Goal: Answer question/provide support: Share knowledge or assist other users

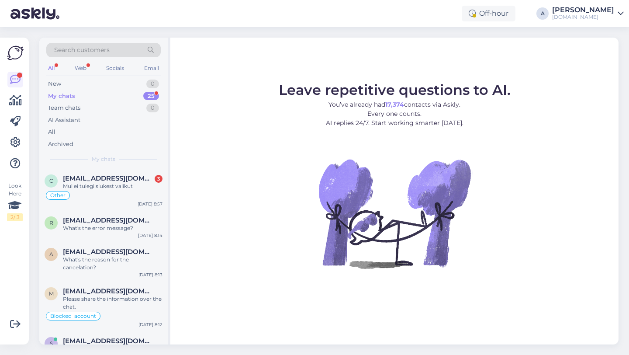
click at [78, 48] on span "Search customers" at bounding box center [81, 49] width 55 height 9
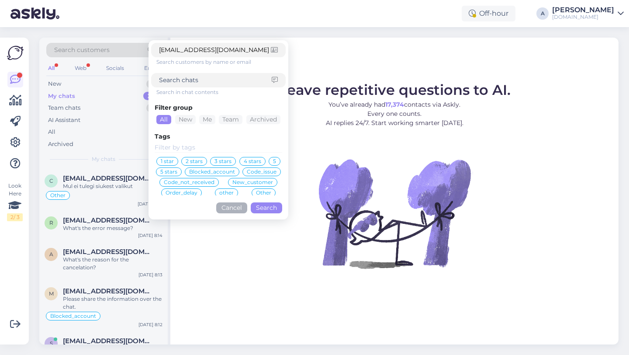
type input "[EMAIL_ADDRESS][DOMAIN_NAME]"
click at [256, 206] on button "Search" at bounding box center [266, 207] width 31 height 11
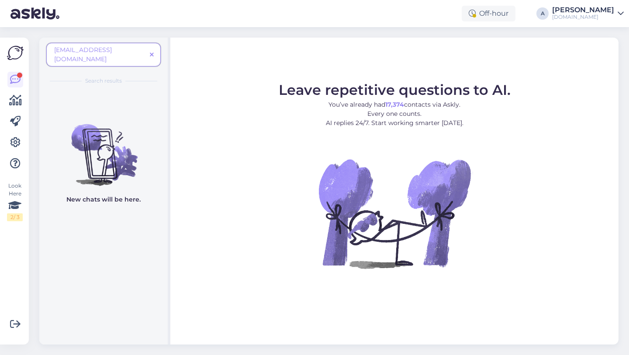
click at [151, 52] on icon at bounding box center [152, 55] width 4 height 6
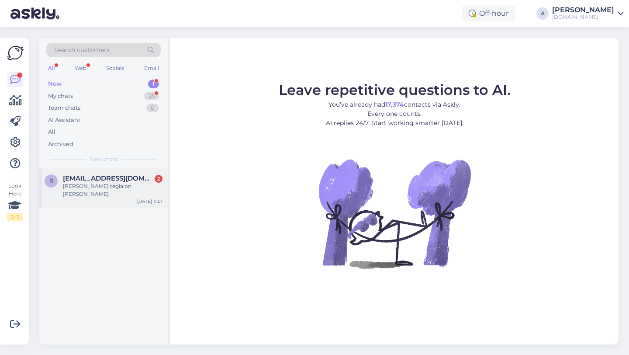
click at [110, 181] on span "[EMAIL_ADDRESS][DOMAIN_NAME]" at bounding box center [108, 178] width 91 height 8
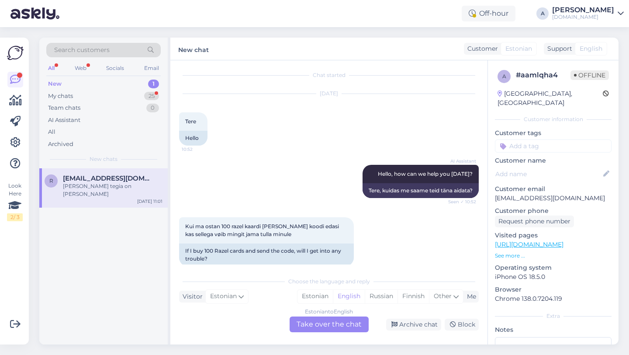
scroll to position [195, 0]
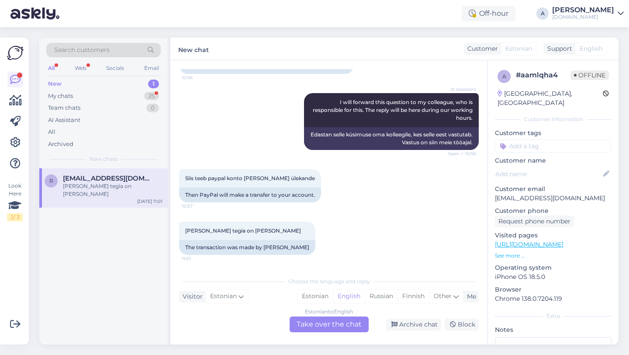
click at [318, 325] on div "Estonian to English Take over the chat" at bounding box center [329, 324] width 79 height 16
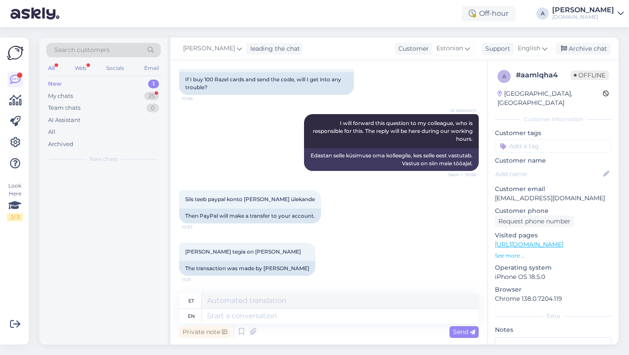
scroll to position [174, 0]
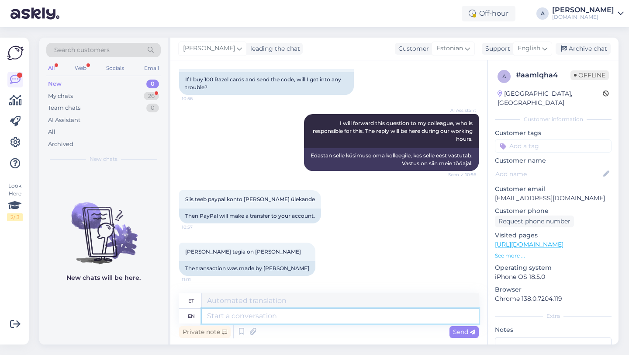
click at [276, 316] on textarea at bounding box center [340, 315] width 277 height 15
type textarea "Hey th"
type textarea "Hei"
type textarea "Hey there!"
type textarea "Tere!"
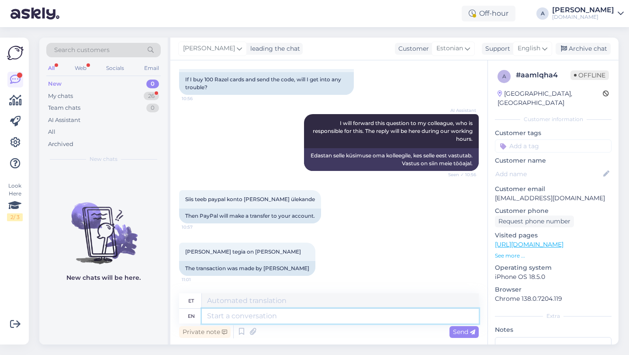
scroll to position [227, 0]
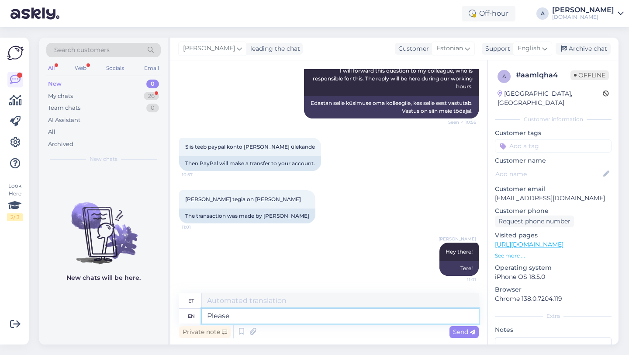
type textarea "Please s"
type textarea "Palun"
type textarea "Please share wi"
type textarea "Palun jaga"
type textarea "Please share with me"
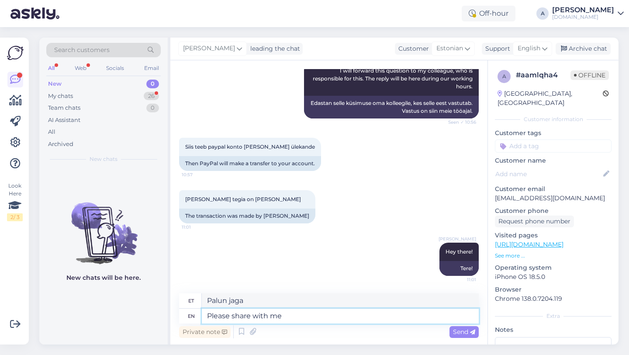
type textarea "Palun jagage"
type textarea "Please share with me yo"
type textarea "Palun jaga minuga"
type textarea "Please share with me your or"
type textarea "Palun jaga minuga oma"
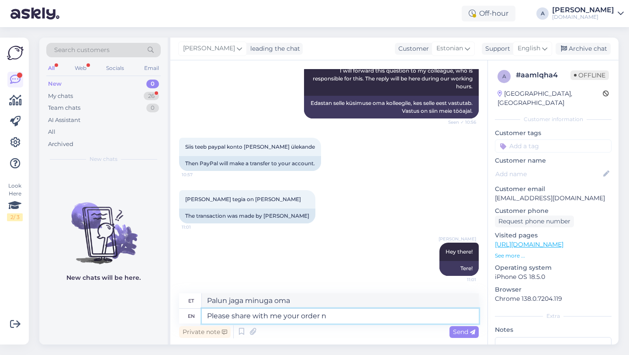
type textarea "Please share with me your order nu"
type textarea "Palun jaga minuga oma tellimust"
type textarea "Please share with me your order number."
type textarea "Palun jaga minuga oma tellimuse numbrit."
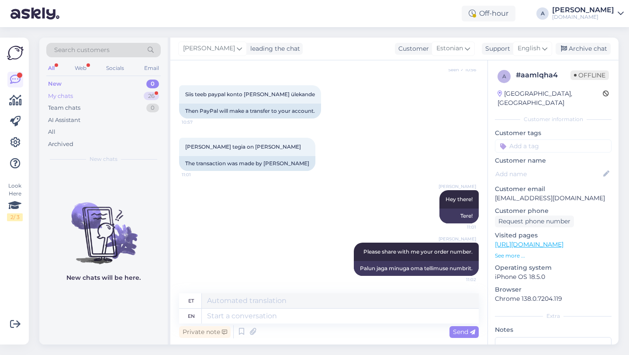
click at [148, 97] on div "26" at bounding box center [151, 96] width 15 height 9
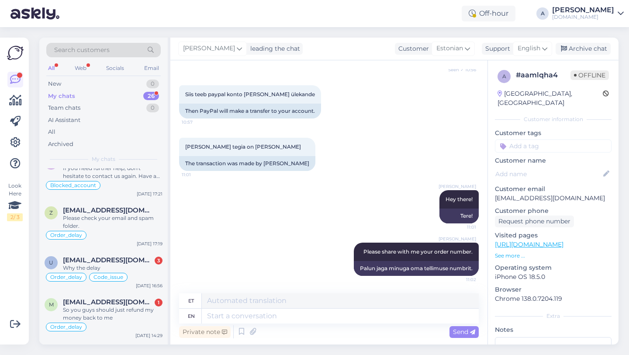
scroll to position [0, 0]
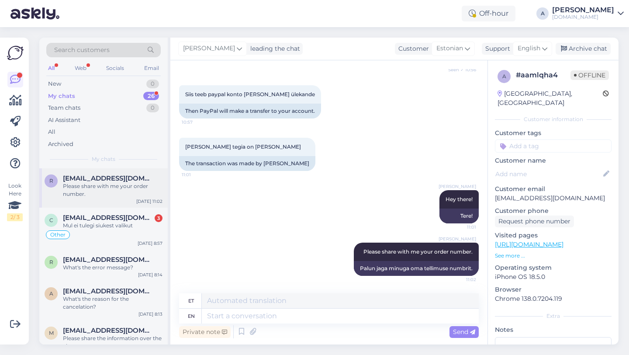
click at [110, 186] on div "Please share with me your order number." at bounding box center [113, 190] width 100 height 16
click at [100, 267] on div "What's the error message?" at bounding box center [113, 267] width 100 height 8
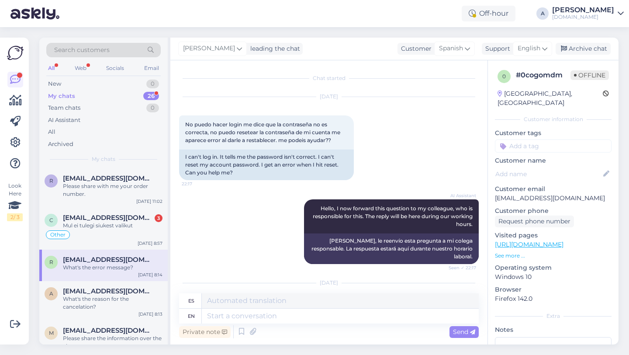
scroll to position [0, 0]
click at [124, 50] on div "Search customers" at bounding box center [103, 50] width 114 height 14
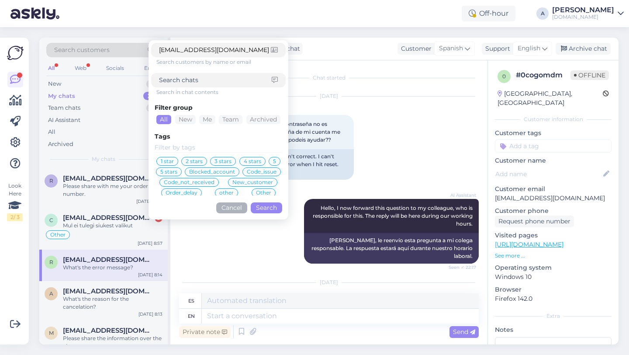
type input "[EMAIL_ADDRESS][DOMAIN_NAME]"
click at [259, 208] on button "Search" at bounding box center [266, 207] width 31 height 11
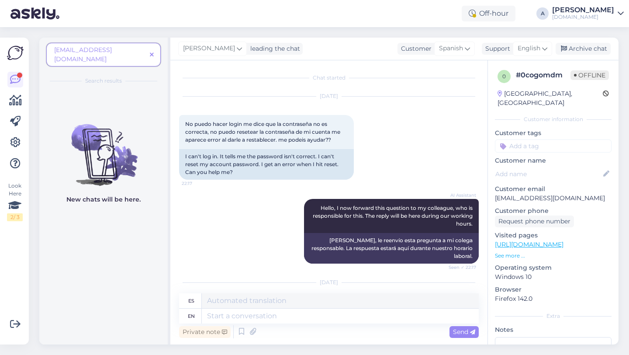
click at [152, 52] on icon at bounding box center [152, 55] width 4 height 6
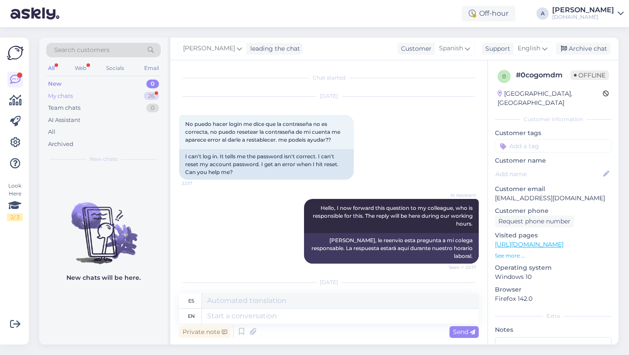
click at [144, 96] on div "26" at bounding box center [151, 96] width 15 height 9
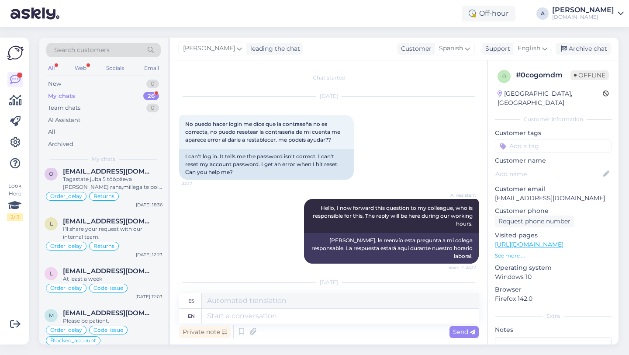
scroll to position [1006, 0]
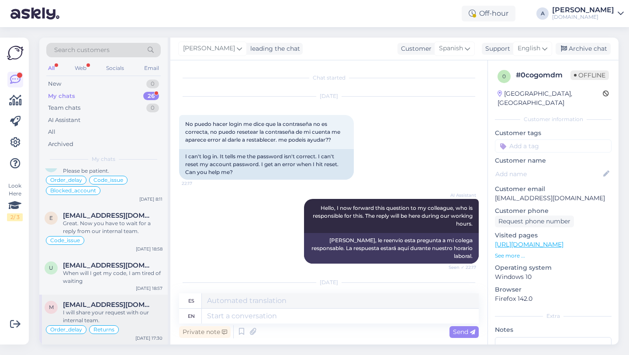
click at [110, 309] on div "I will share your request with our internal team." at bounding box center [113, 316] width 100 height 16
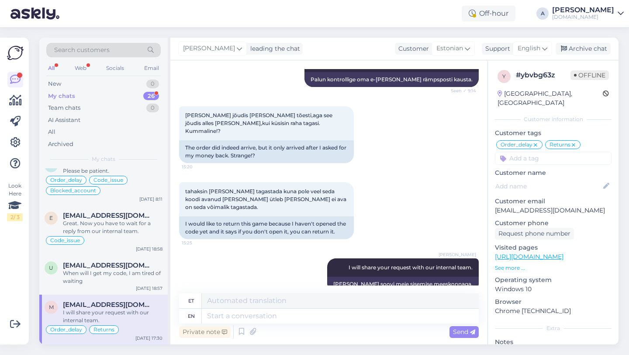
click at [96, 314] on div "I will share your request with our internal team." at bounding box center [113, 316] width 100 height 16
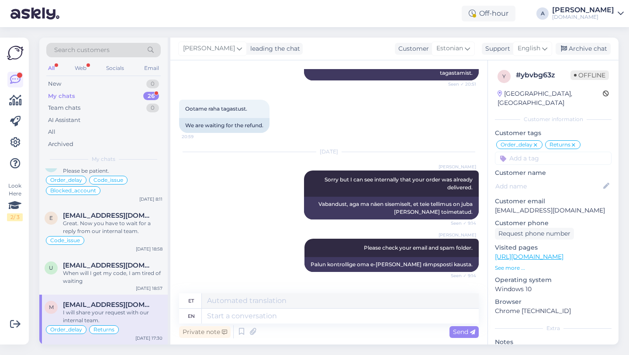
scroll to position [2296, 0]
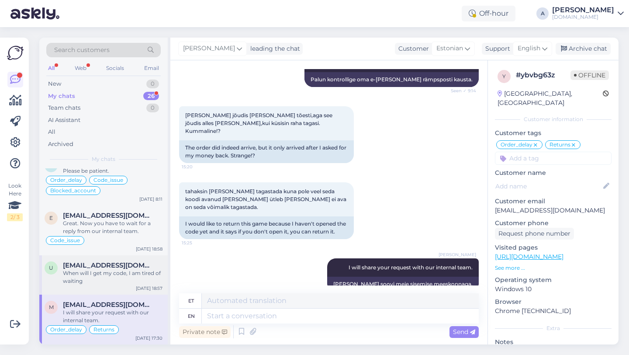
click at [102, 282] on div "When will I get my code, I am tired of waiting" at bounding box center [113, 277] width 100 height 16
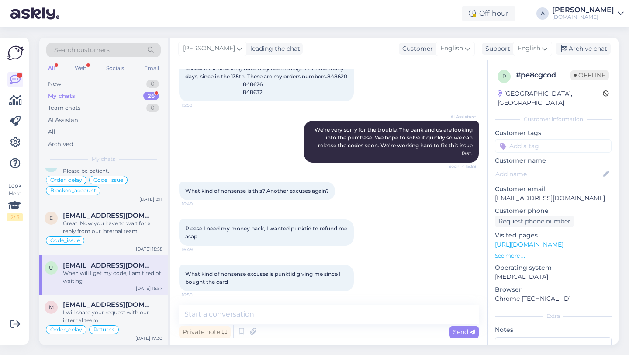
scroll to position [19, 0]
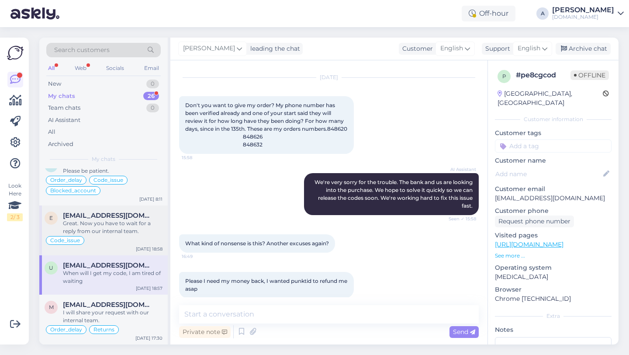
click at [106, 234] on div "Great. Now you have to wait for a reply from our internal team." at bounding box center [113, 227] width 100 height 16
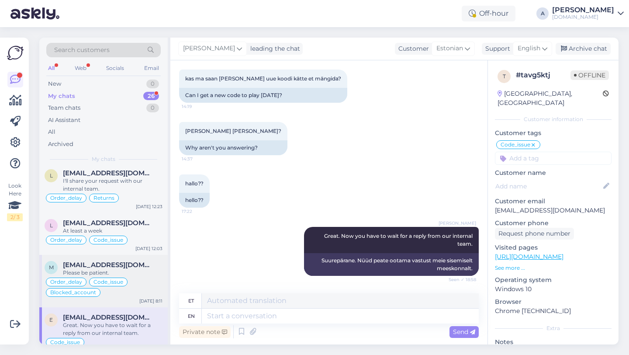
scroll to position [904, 0]
click at [107, 266] on span "[EMAIL_ADDRESS][DOMAIN_NAME]" at bounding box center [108, 265] width 91 height 8
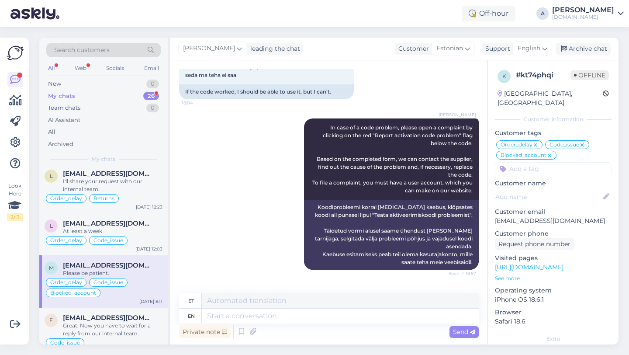
scroll to position [941, 0]
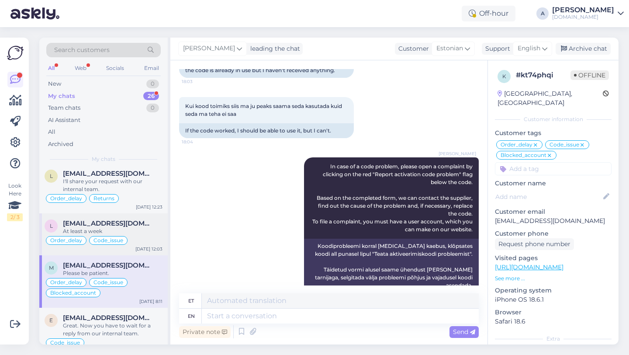
click at [128, 228] on div "At least a week" at bounding box center [113, 231] width 100 height 8
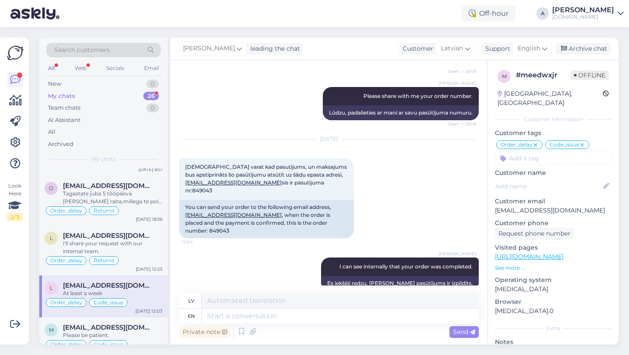
scroll to position [841, 0]
click at [122, 239] on span "[EMAIL_ADDRESS][DOMAIN_NAME]" at bounding box center [108, 236] width 91 height 8
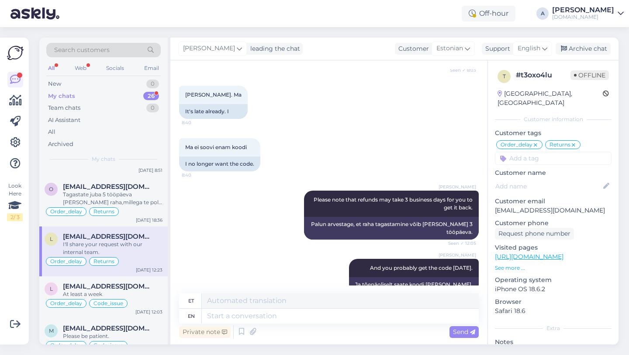
scroll to position [824, 0]
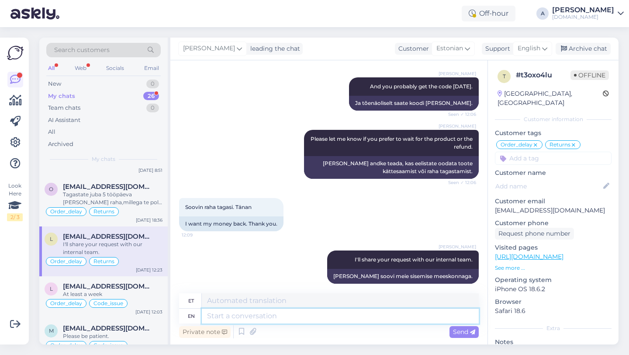
click at [271, 316] on textarea at bounding box center [340, 315] width 277 height 15
type textarea "Thanks"
type textarea "Tänud"
type textarea "Thanks for b"
type textarea "Tänan teid"
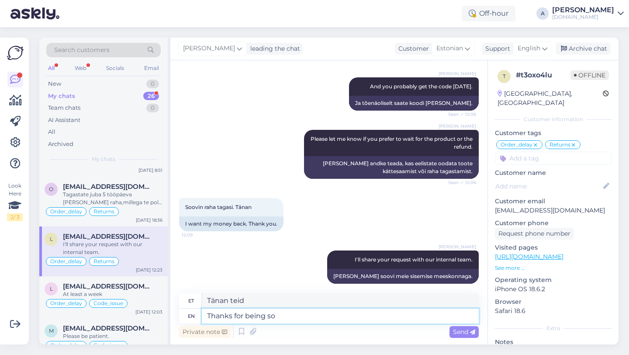
type textarea "Thanks for being so"
type textarea "Tänan teid olemise eest"
type textarea "Thanks for being so a"
type textarea "Aitäh, et nii oled"
type textarea "Thanks for being so patient."
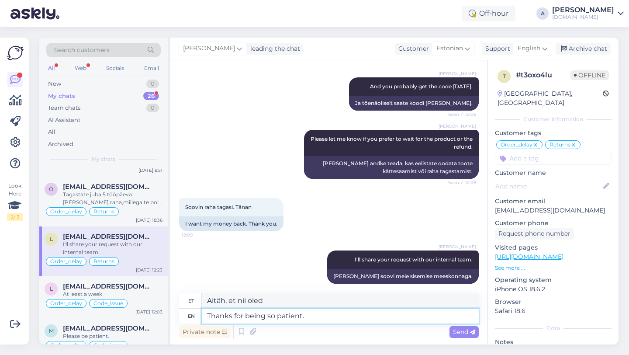
type textarea "Tänan kannatlikkuse eest."
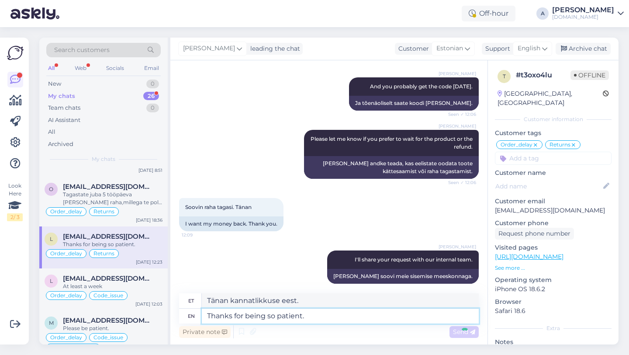
scroll to position [895, 0]
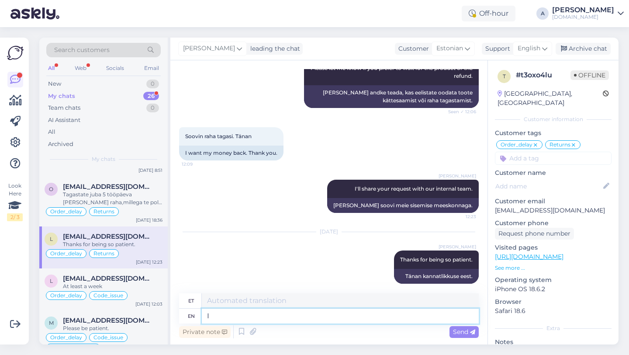
type textarea "I"
type textarea "[PERSON_NAME]"
type textarea "I know"
type textarea "Ma tean"
type textarea "I know that"
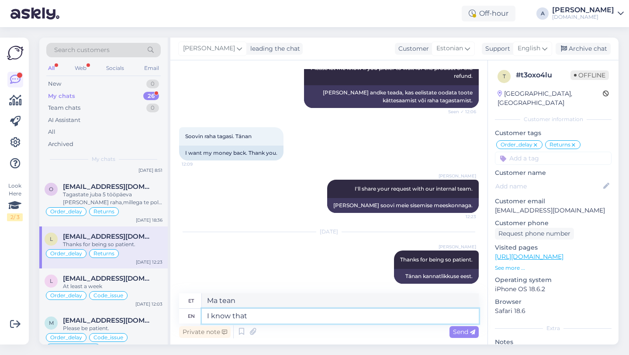
type textarea "Ma tean, et"
type textarea "I know that your"
type textarea "Ma tean, et sinu"
type textarea "I know that you"
type textarea "Ma tean, et sina"
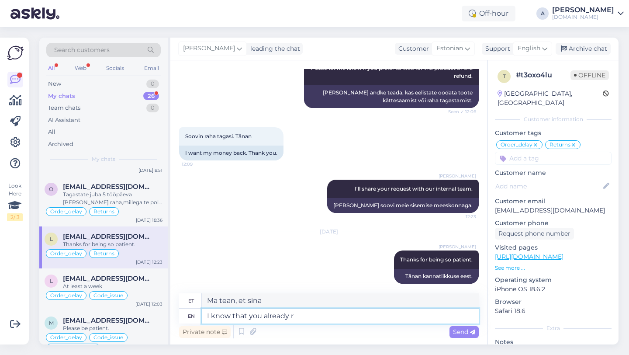
type textarea "I know that you already re"
type textarea "Ma tean, et [PERSON_NAME][GEOGRAPHIC_DATA]"
type textarea "I know that you already requested a"
type textarea "Ma tean, et [PERSON_NAME] palusid"
type textarea "I know that you already requested a r"
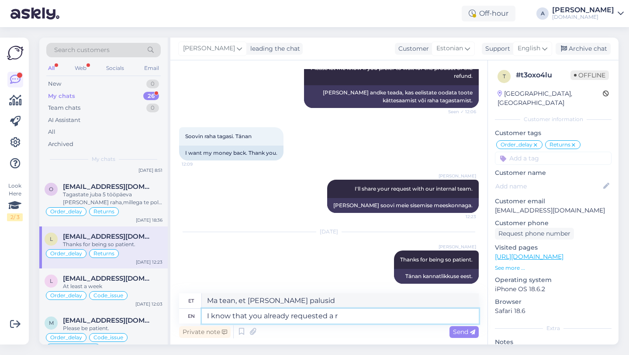
type textarea "Ma tean, et [PERSON_NAME] taotlesid"
type textarea "I know that you already requested a refund."
type textarea "Ma tean, et sa oled juba raha tagasi nõudnud."
type textarea "I know that you already requested a refund"
type textarea "Ma tean, et sa oled juba tagasimakset taotlenud"
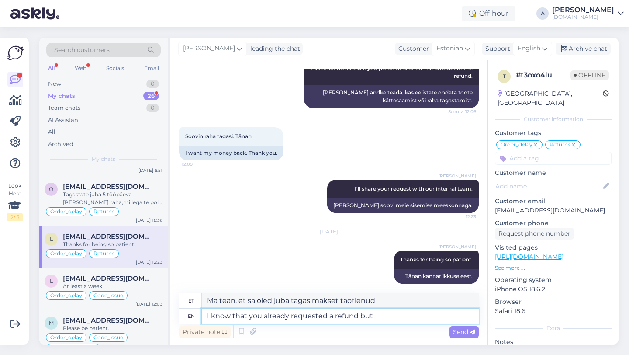
type textarea "I know that you already requested a refund but"
type textarea "Ma tean, et [PERSON_NAME] taotlesid tagasimakset, aga"
type textarea "I know that you already requested a refund but i a"
type textarea "Ma tean, et [PERSON_NAME] taotlesid raha tagasi, aga ma"
type textarea "I know that you already requested a refund but i an"
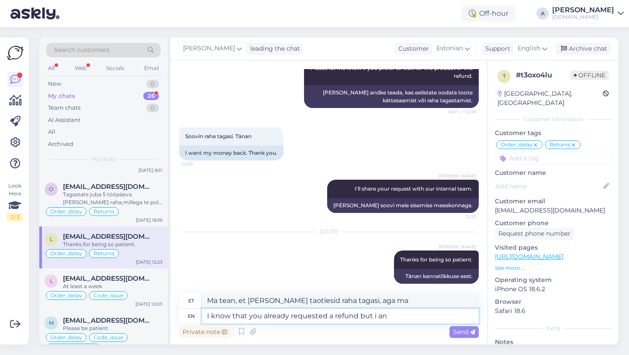
type textarea "Ma tean, et [PERSON_NAME] taotlesid tagasimakset, aga ma a"
type textarea "I know that you already requested a refund but i"
type textarea "Ma tean, et [PERSON_NAME] taotlesid raha tagasi, aga ma"
type textarea "I know that you already requested a refund but"
type textarea "Ma tean, et [PERSON_NAME] taotlesid tagasimakset, aga"
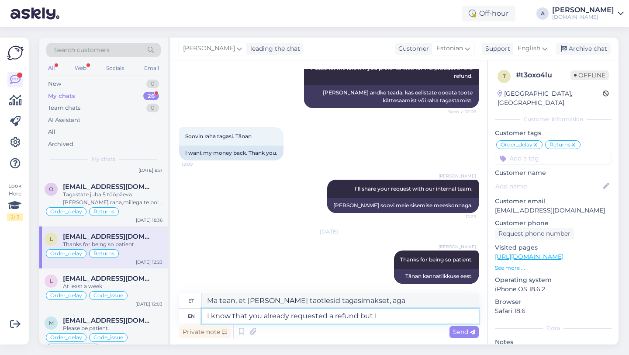
type textarea "I know that you already requested a refund but I"
type textarea "Ma tean, et sa juba taotlesid tagasimakset, aga ma"
type textarea "I know that you already requested a refund but I can s"
type textarea "Ma tean, et sa juba taotlesid tagasimakset, aga ma saan"
type textarea "I know that you already requested a refund but I can see i"
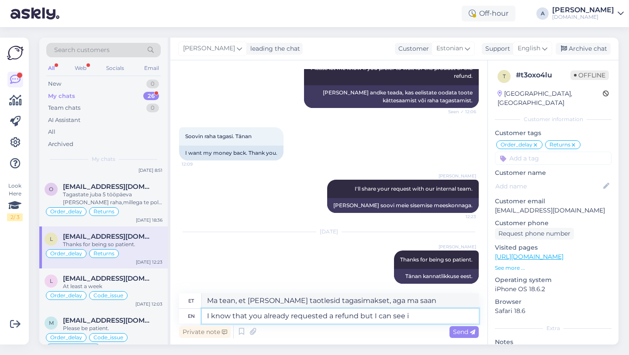
type textarea "Ma tean, et sa juba taotlesid tagasimakset, aga ma näen"
type textarea "I know that you already requested a refund but I can see internally th"
type textarea "Ma tean, et sa juba taotlesid tagasimakset, aga ma näen seda sisemiselt"
type textarea "I know that you already requested a refund but I can see internally that y"
type textarea "Ma tean, et sa juba taotlesid tagasimakset, aga ma näen seda enda seest."
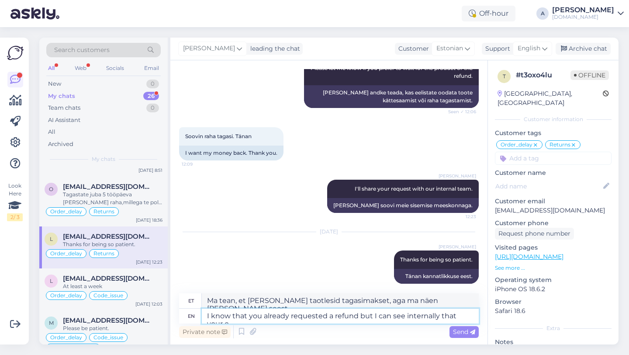
type textarea "I know that you already requested a refund but I can see internally that your or"
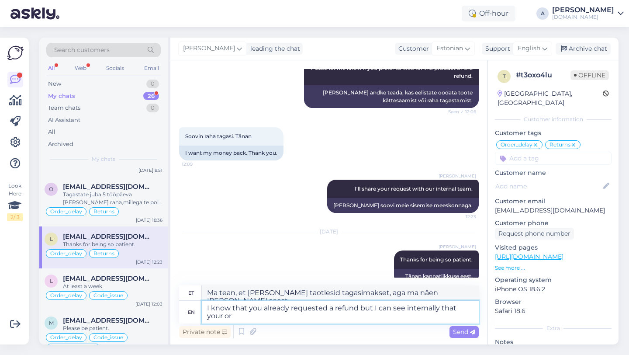
type textarea "Ma tean, et sa juba taotlesid tagasimakset, aga ma näen sisemiselt, et sinu"
type textarea "I know that you already requested a refund but I can see internally that your o…"
type textarea "Ma tean, et sa juba taotlesid tagasimakset, aga ma näen, et sinu tellimus on ju…"
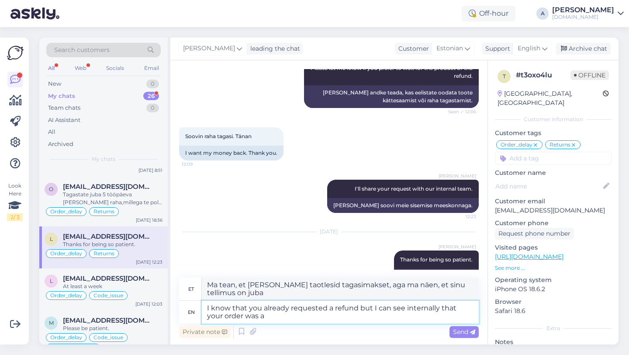
type textarea "I know that you already requested a refund but I can see internally that your o…"
type textarea "Ma tean, et sa juba taotlesid tagasimakset, aga ma näen sisemiselt, et sinu tel…"
type textarea "I know that you already requested a refund but I can see internally that your o…"
type textarea "Ma tean, et sa juba taotlesid tagasimakset, aga ma näen sisemiselt, et sinu tel…"
type textarea "I know that you already requested a refund but I can see internally that your o…"
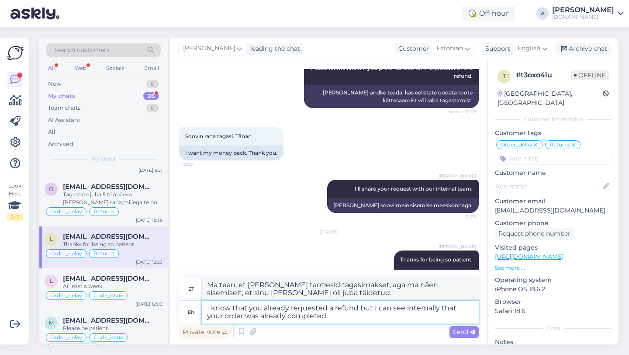
type textarea "Ma tean, et sa juba taotlesid raha tagastamist, aga ma näen sisemiselt, et sinu…"
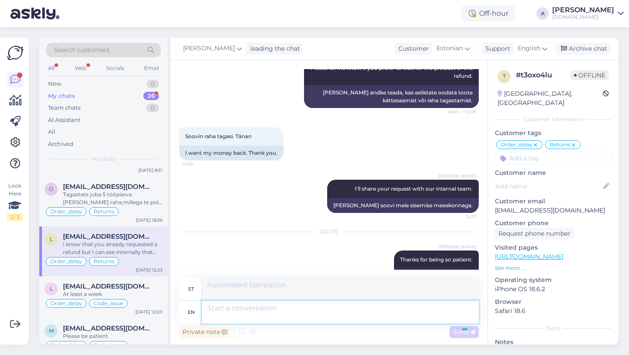
scroll to position [963, 0]
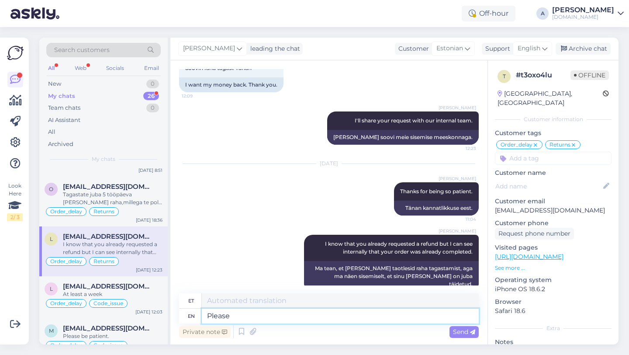
type textarea "Please c"
type textarea "Palun"
type textarea "Please confirm"
type textarea "Palun kinnitage"
type textarea "Please confirm with us"
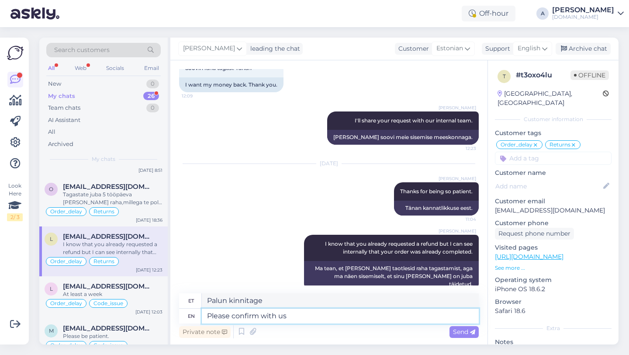
type textarea "Palun kinnitage meiega"
type textarea "Please confirm with us if y"
type textarea "Palun kinnitage meiega, kui"
type textarea "Please confirm with us if you s"
type textarea "Palun kinnitage meiega, kui te"
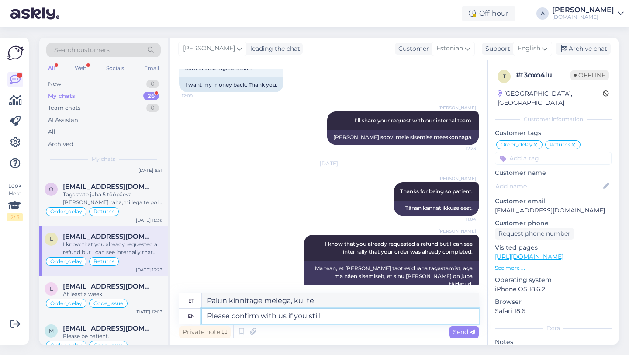
type textarea "Please confirm with us if you still"
type textarea "Palun kinnitage meiega, kui te ikka veel"
type textarea "Please confirm with us if you"
type textarea "Palun kinnitage meiega, kui te"
type textarea "Please confirm with us if you prefer"
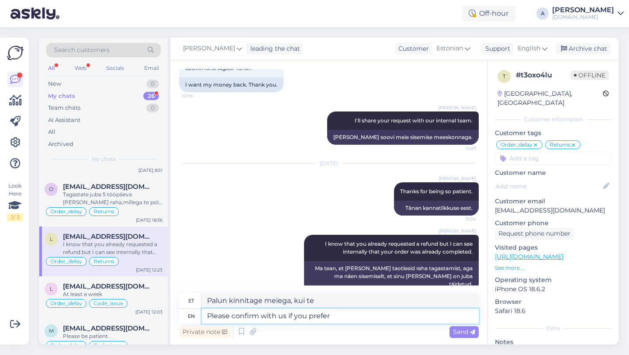
type textarea "Palun kinnitage meiega, kui soovite"
type textarea "Please confirm with us if you prefer to k"
type textarea "Palun kinnitage meiega, kui eelistate"
type textarea "Please confirm with us if you prefer to keep"
type textarea "Palun kinnitage meiega, kui eelistate seda alles hoida"
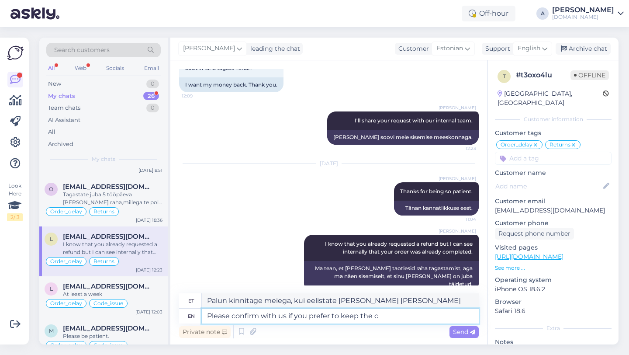
type textarea "Please confirm with us if you prefer to keep the co"
type textarea "Palun kinnitage meiega, kui eelistate seda alles jätta"
type textarea "Please confirm with us if you prefer to keep the code"
type textarea "Palun kinnitage meiega, kui eelistate koodi alles jätta"
type textarea "Please confirm with us if you prefer to keep the code ot"
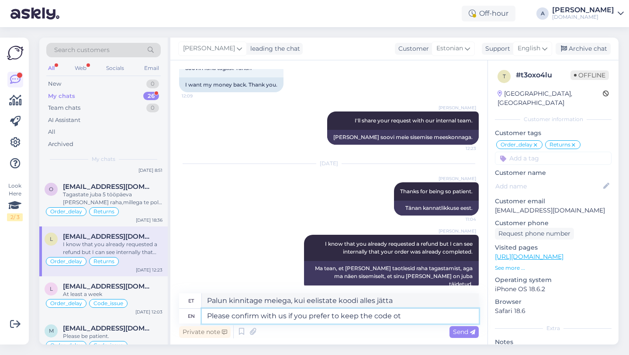
type textarea "Palun kinnitage meiega, kui eelistate koodi alles jätta."
type textarea "Please confirm with us if you prefer to keep the code or"
type textarea "Palun kinnitage meiega, kas eelistate koodi alles jätta või"
type textarea "Please confirm with us if you prefer to keep the code or the refund s"
type textarea "Palun kinnitage meiega, kas eelistate koodi alles hoida või raha tagasi saada."
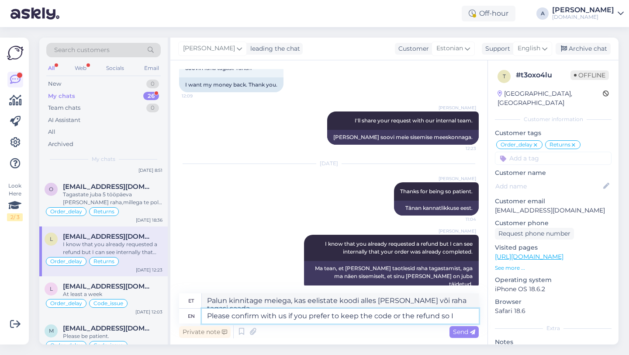
type textarea "Please confirm with us if you prefer to keep the code or the refund so I c"
type textarea "Palun kinnitage meiega, kas eelistate koodi alles hoida või raha tagasi saada, …"
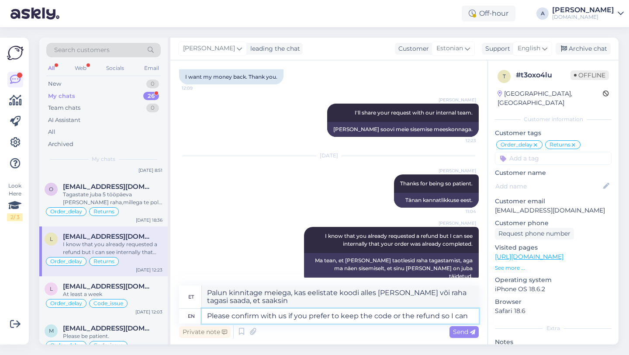
type textarea "Please confirm with us if you prefer to keep the code or the refund so I can l"
type textarea "Palun kinnitage meiega, kas eelistate koodi alles hoida või raha tagasi saada, …"
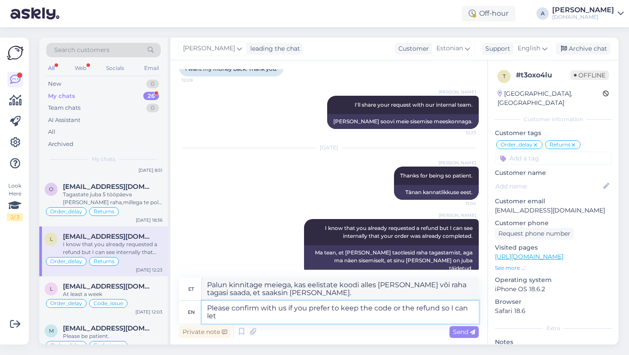
type textarea "Please confirm with us if you prefer to keep the code or the refund so I can le…"
type textarea "Palun kinnitage meiega, kas eelistate koodi alles hoida või raha tagasi saada, …"
type textarea "Please confirm with us if you prefer to keep the code or the refund so I can le…"
type textarea "Palun kinnitage meiega, kas eelistate koodi alles hoida või raha tagastada, et …"
type textarea "Please confirm with us if you prefer to keep the code or the refund so I can le…"
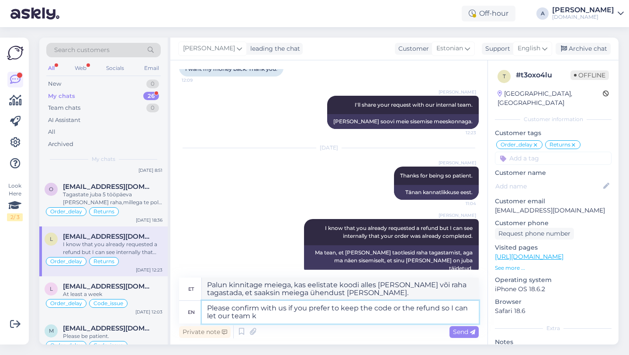
type textarea "Palun kinnitage meiega, kas eelistate koodi alles hoida või raha tagasi saada, …"
type textarea "Please confirm with us if you prefer to keep the code or the refund so I can le…"
type textarea "Palun kinnitage meiega, kas eelistate koodi alles hoida või raha tagasi saada, …"
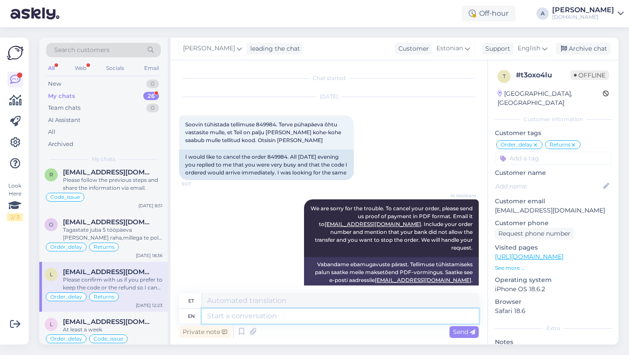
scroll to position [4, 0]
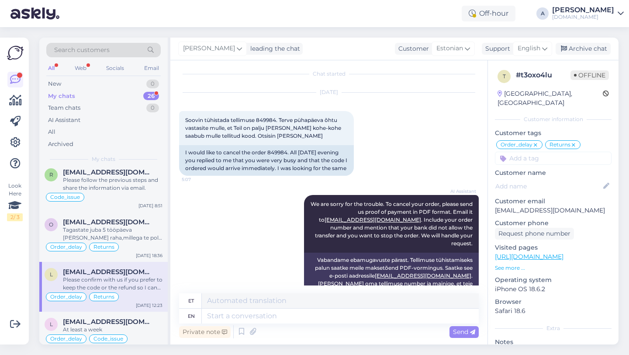
click at [120, 52] on div "Search customers" at bounding box center [103, 50] width 114 height 14
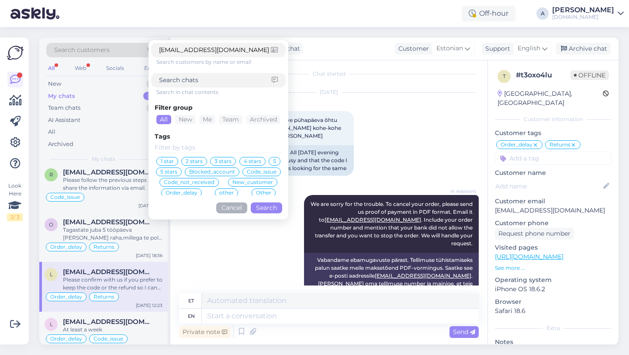
type input "ermjoseph69@gmail.com"
click at [265, 210] on button "Search" at bounding box center [266, 207] width 31 height 11
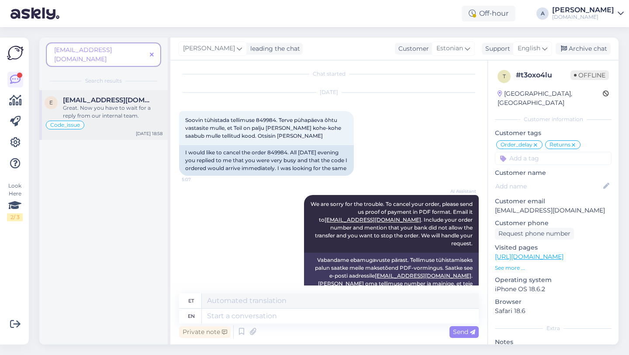
click at [140, 104] on div "Great. Now you have to wait for a reply from our internal team." at bounding box center [113, 112] width 100 height 16
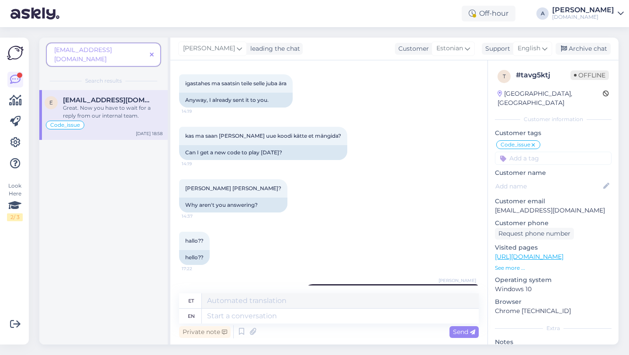
scroll to position [727, 0]
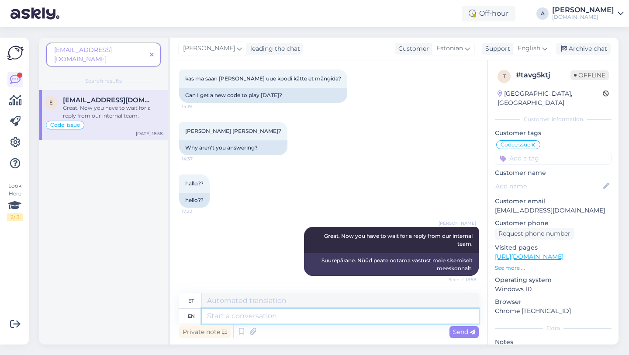
click at [276, 318] on textarea at bounding box center [340, 315] width 277 height 15
type textarea "Thanks"
type textarea "Tänud"
type textarea "Thanks for"
type textarea "Tänan teid"
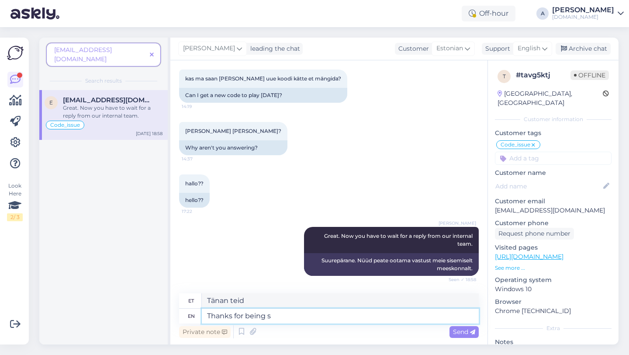
type textarea "Thanks for being so"
type textarea "Tänan teid olemise eest"
type textarea "Thanks for being so pa"
type textarea "Aitäh, et nii oled"
type textarea "Thanks for being so patient."
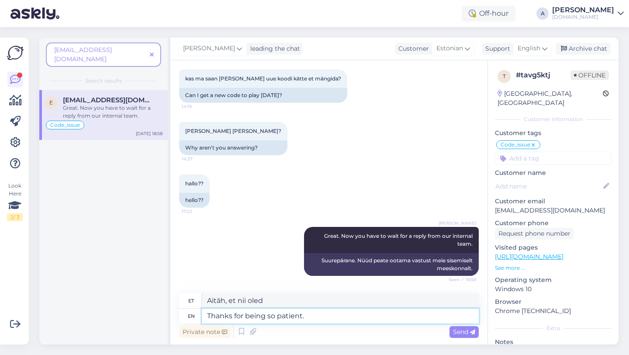
type textarea "Tänan kannatlikkuse eest."
drag, startPoint x: 311, startPoint y: 319, endPoint x: 177, endPoint y: 313, distance: 133.8
click at [177, 313] on div "Chat started Aug 23 2025 Tervvist! tellisin just koodi GTA jaoks ja see ei tööt…" at bounding box center [328, 202] width 317 height 284
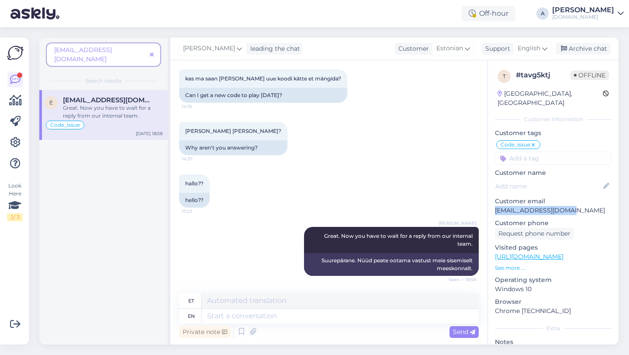
drag, startPoint x: 574, startPoint y: 200, endPoint x: 507, endPoint y: 200, distance: 66.8
click at [490, 200] on div "t # tavg5ktj Offline Estonia, Pärnu Customer information Customer tags Code_iss…" at bounding box center [553, 250] width 131 height 381
copy p "ermjoseph69@gmail.com"
click at [151, 52] on icon at bounding box center [152, 55] width 4 height 6
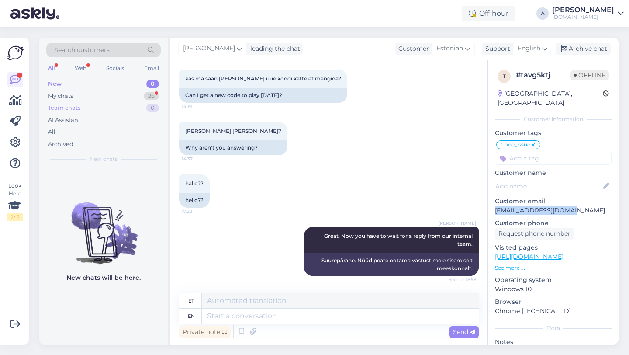
click at [148, 102] on div "Team chats 0" at bounding box center [103, 108] width 114 height 12
click at [148, 98] on div "26" at bounding box center [151, 96] width 15 height 9
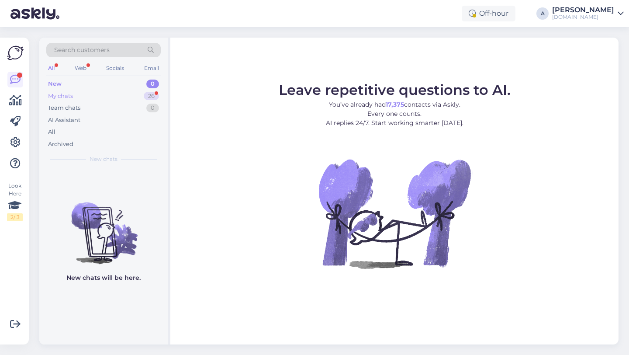
click at [113, 90] on div "My chats 26" at bounding box center [103, 96] width 114 height 12
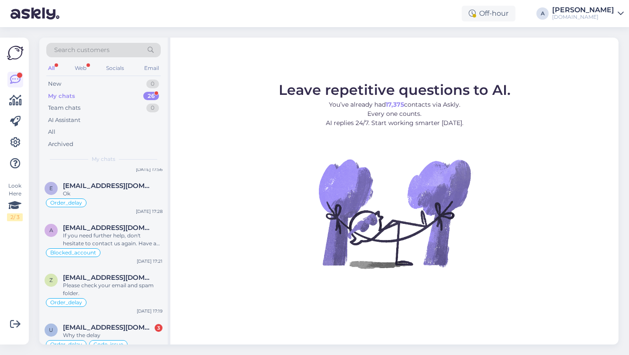
scroll to position [526, 0]
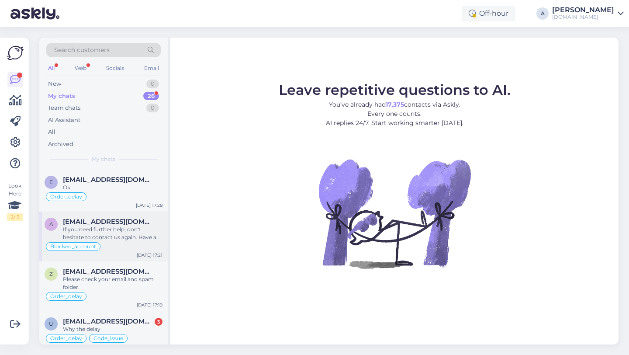
click at [111, 228] on div "If you need further help, don't hesitate to contact us again. Have a great day!" at bounding box center [113, 233] width 100 height 16
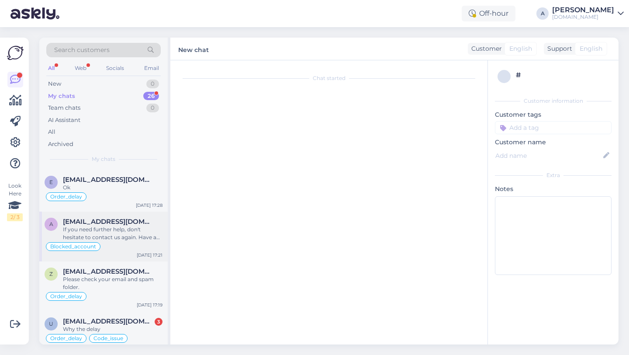
scroll to position [1642, 0]
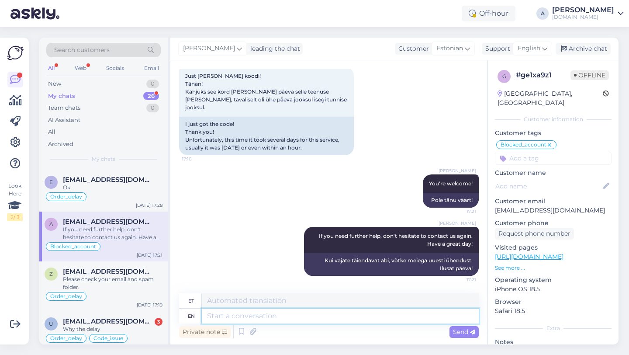
click at [245, 316] on textarea at bounding box center [340, 315] width 277 height 15
type textarea "Thanks"
type textarea "Tänud"
type textarea "T"
type textarea "I c"
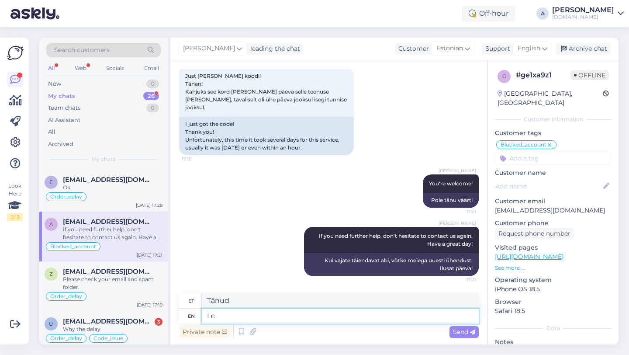
type textarea "[PERSON_NAME]"
type textarea "I can s"
type textarea "Ma saan"
type textarea "I can see i"
type textarea "Ma näen"
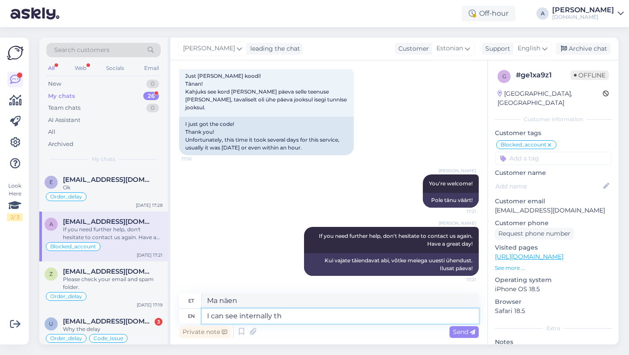
type textarea "I can see internally tha"
type textarea "Ma näen sisemiselt"
type textarea "I can see internally that"
type textarea "Ma näen seda sisemiselt"
type textarea "I can see internally that your o"
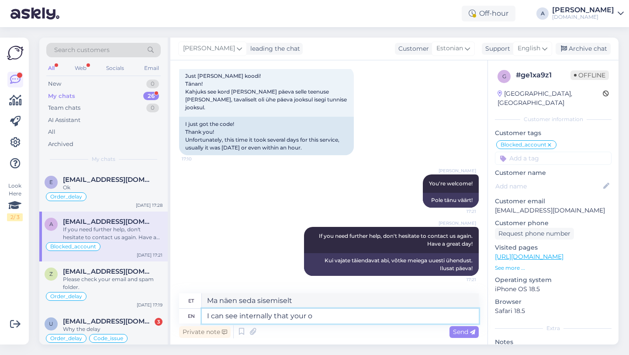
type textarea "Ma näen sisemiselt, et sinu"
type textarea "I can see internally that your order w"
type textarea "Ma näen sisemiselt, et teie tellimus"
type textarea "I can see internally that your order was co"
type textarea "Ma näen sisemiselt, et teie tellimus oli"
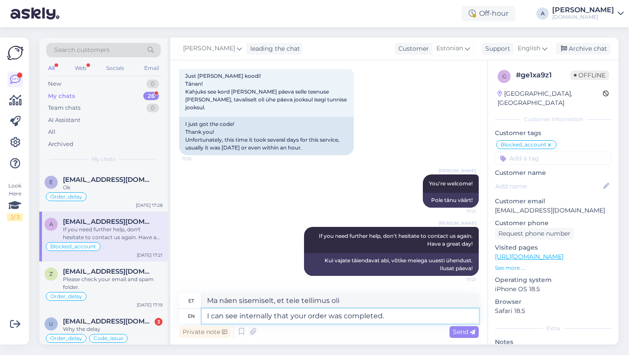
type textarea "I can see internally that your order was completed."
type textarea "Ma näen sisemiselt, et teie tellimus on täidetud."
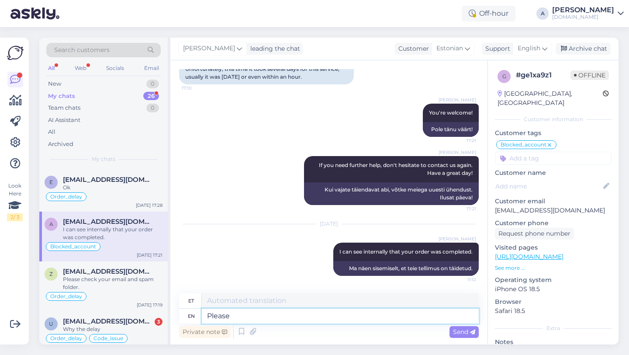
type textarea "Please c"
type textarea "Palun"
type textarea "Please check"
type textarea "Palun kontrollige"
type textarea "Please check your e"
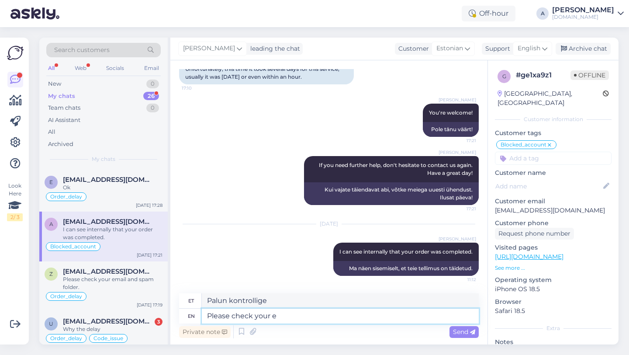
type textarea "Palun kontrollige oma"
type textarea "Please check your emaio"
type textarea "Palun kontrollige oma e-posti aadressi"
type textarea "Please check your email a"
type textarea "Palun kontrollige oma e-posti"
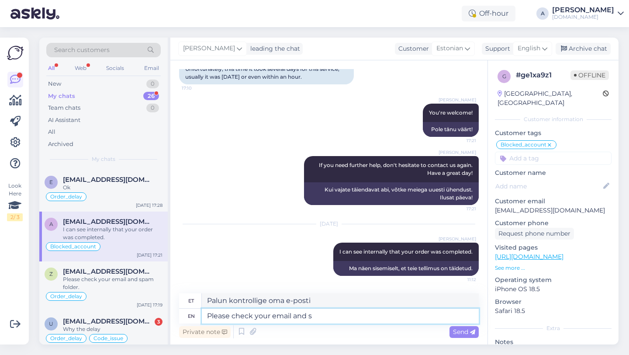
type textarea "Please check your email and sp"
type textarea "Palun kontrollige oma e-posti ja"
type textarea "Please check your email and spam fo"
type textarea "Palun kontrollige oma e-posti ja rämpsposti"
type textarea "Please check your email and spam folder."
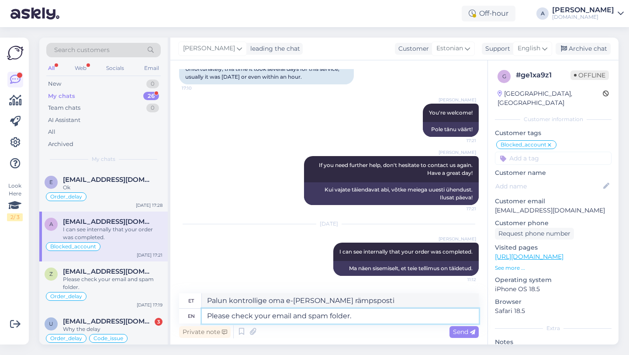
type textarea "Palun kontrollige oma e-[PERSON_NAME] rämpsposti kausta."
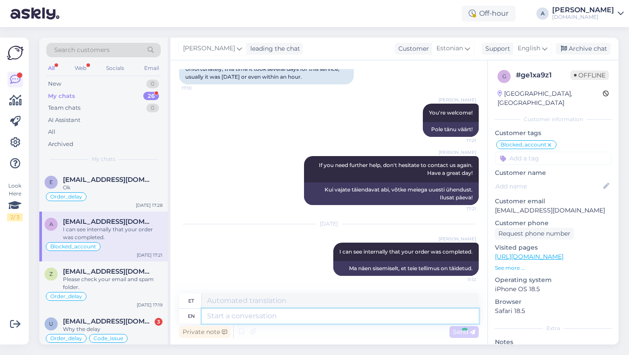
scroll to position [1765, 0]
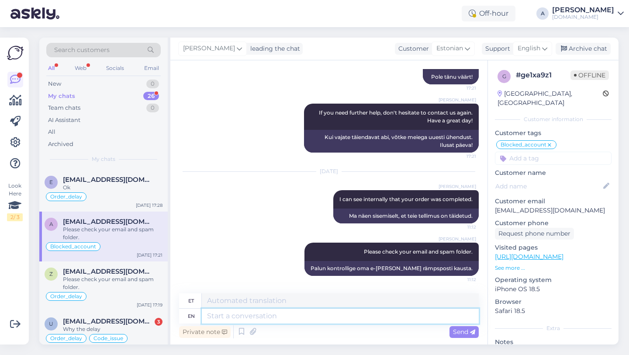
paste textarea "If you need further help, don't hesitate to contact us again. Have a great day!"
type textarea "If you need further help, don't hesitate to contact us again. Have a great day!"
type textarea "Kui vajate täiendavat abi, võtke meiega uuesti ühendust. Ilusat päeva!"
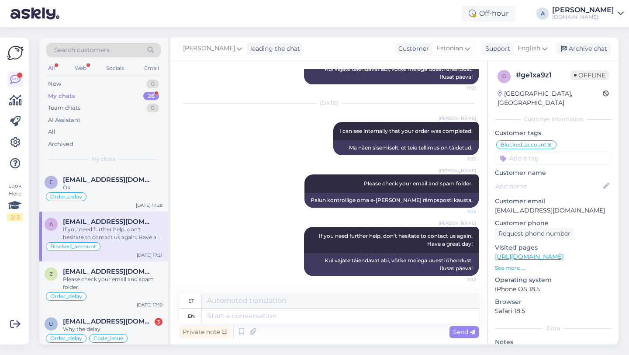
click at [552, 153] on input at bounding box center [553, 158] width 117 height 13
type input "orde"
click at [563, 179] on span "Order_delay" at bounding box center [553, 181] width 32 height 5
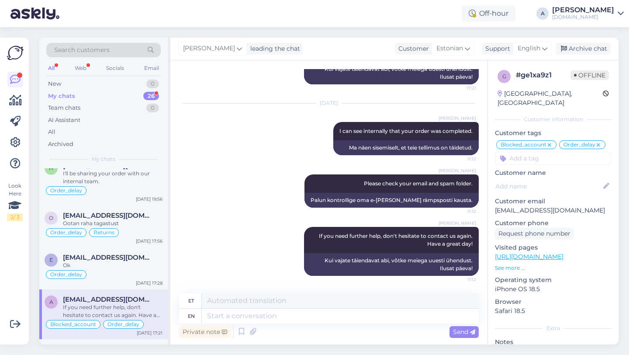
scroll to position [448, 0]
click at [106, 263] on div "Ok" at bounding box center [113, 265] width 100 height 8
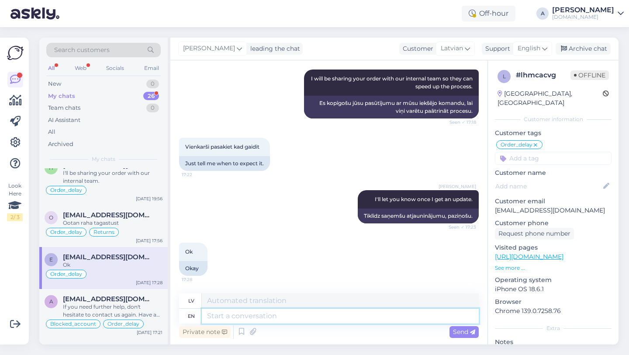
click at [246, 318] on textarea at bounding box center [340, 315] width 277 height 15
type textarea "Thanks"
type textarea "Paldies"
type textarea "Thanks for b"
type textarea "Paldies par"
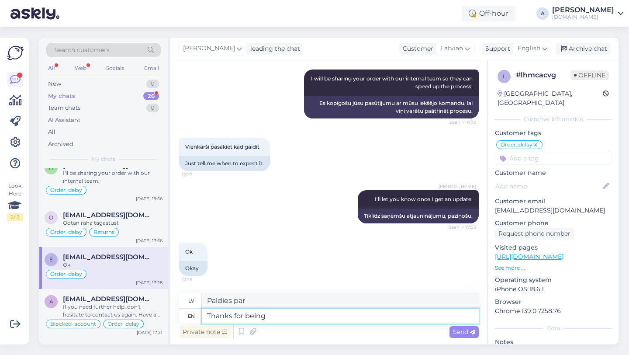
type textarea "Thanks for being s"
type textarea "Paldies, ka esi"
type textarea "Thanks for being so p"
type textarea "Paldies, ka esi tāds"
type textarea "Thanks for being so patient."
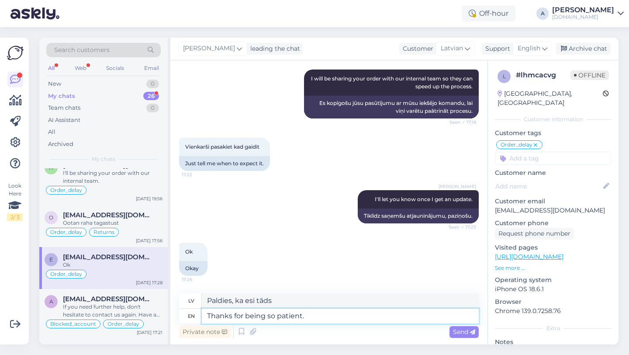
type textarea "Paldies par pacietību."
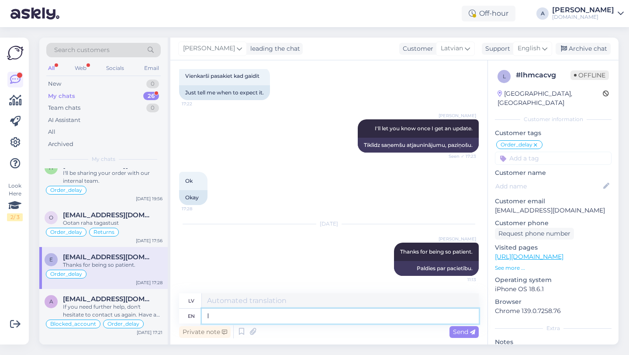
type textarea "I c"
type textarea "Es"
type textarea "I can s"
type textarea "Es varu"
type textarea "I can see i"
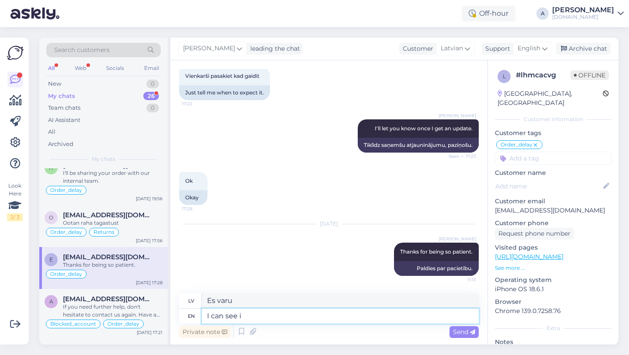
type textarea "Es redzu"
type textarea "I can see internally th"
type textarea "Es varu redzēt iekšēji"
type textarea "I can see internally that"
type textarea "Es to varu redzēt iekšēji"
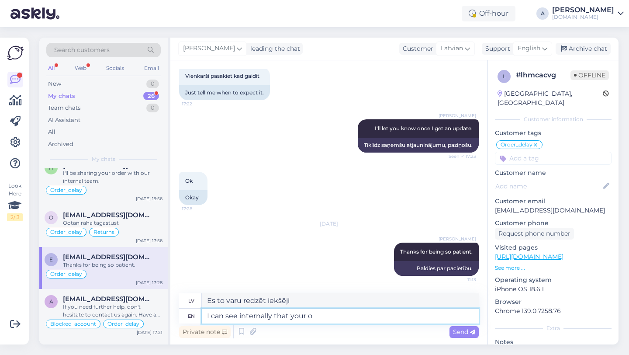
type textarea "I can see internally that your or"
type textarea "Es iekšēji redzu, ka tavs"
type textarea "I can see internally that your order was c"
type textarea "Es iekšēji redzu, ka jūsu pasūtījums"
type textarea "I can see internally that your order was com"
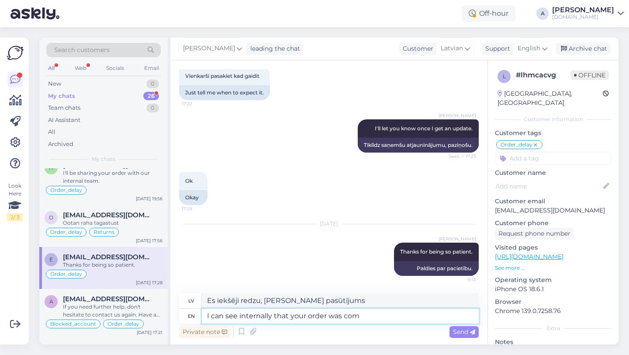
type textarea "Es iekšēji redzu, ka jūsu pasūtījums bija"
type textarea "I can see internally that your order was completed."
type textarea "Es iekšēji redzu, [PERSON_NAME] pasūtījums ir izpildīts."
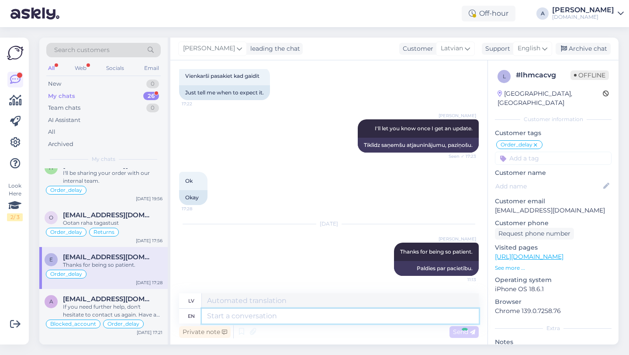
scroll to position [494, 0]
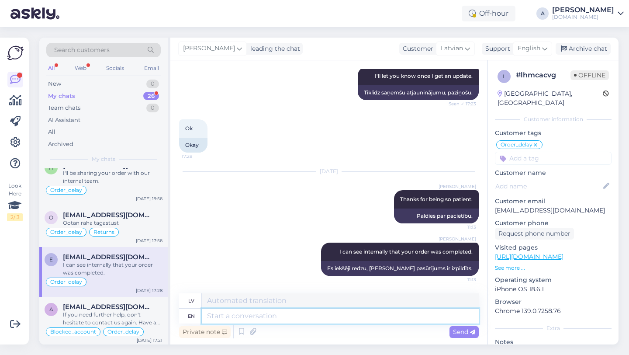
type textarea "l"
type textarea "Please"
type textarea "Lūdzu"
type textarea "Please check yor"
type textarea "Lūdzu, pārbaudiet savu"
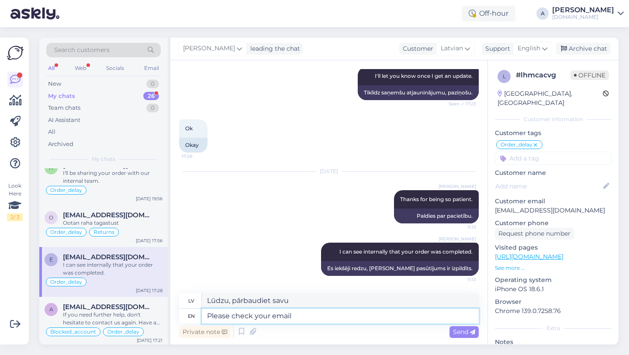
type textarea "Please check your email a"
type textarea "Lūdzu, pārbaudiet savu e-pastu"
type textarea "Please check your email and s"
type textarea "Lūdzu, pārbaudiet savu e-pastu un"
type textarea "Please check your email and spam"
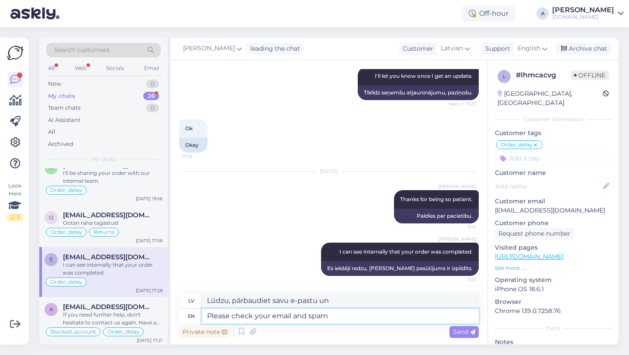
type textarea "Lūdzu, pārbaudiet savu e-pastu un surogātpastu"
type textarea "Please check your email and spam folder."
type textarea "Lūdzu, pārbaudiet savu e-pastu un surogātpasta mapi."
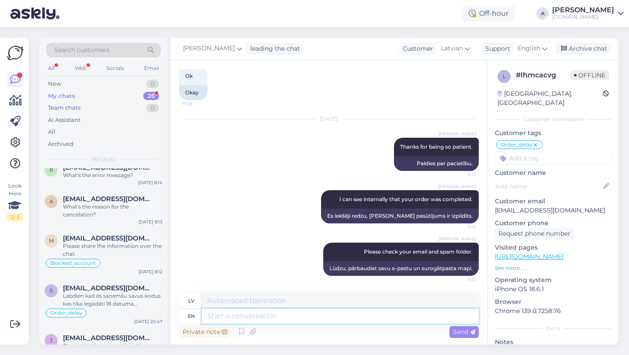
scroll to position [0, 0]
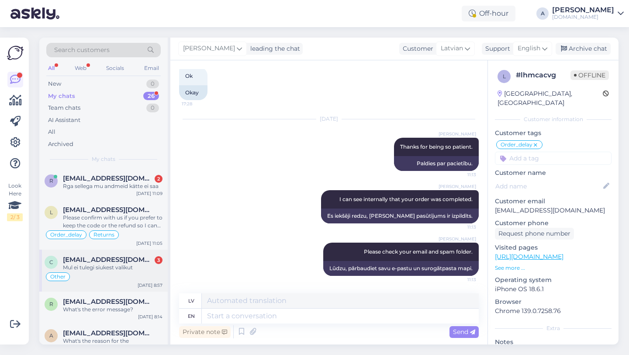
click at [106, 266] on div "Mul ei tulegi siukest valikut" at bounding box center [113, 267] width 100 height 8
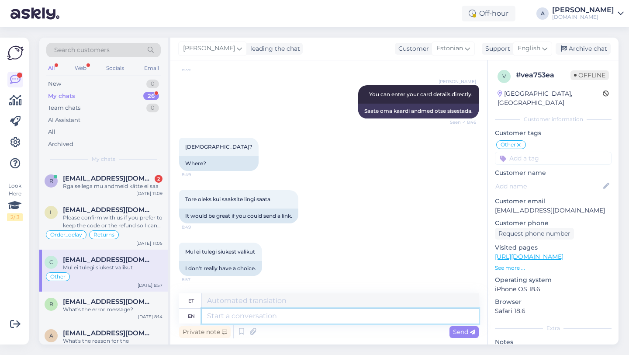
click at [227, 315] on textarea at bounding box center [340, 315] width 277 height 15
type textarea "We"
type textarea "Meie"
type textarea "We can"
type textarea "Me saame"
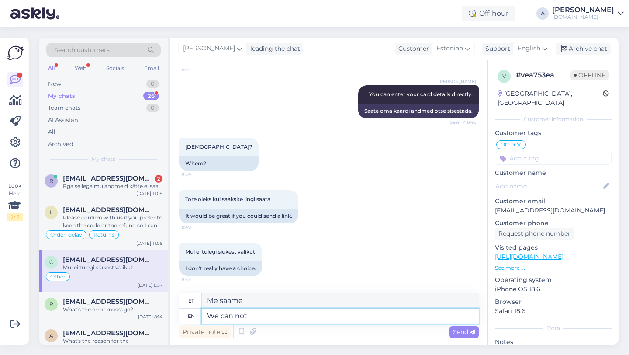
type textarea "We can not s"
type textarea "Me ei saa"
type textarea "We can not send"
type textarea "Me ei saa saata"
type textarea "We can not send a lonk."
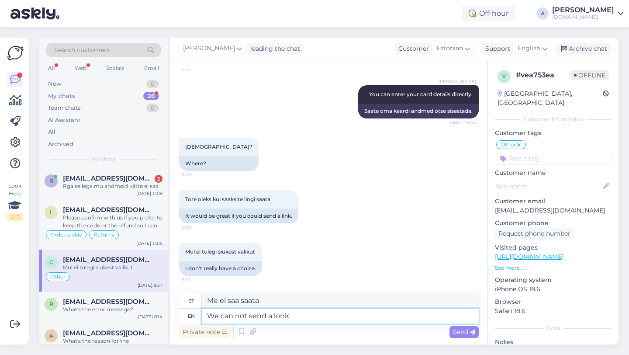
type textarea "Me ei saa lonki saata."
type textarea "We can not send a link."
type textarea "Me ei saa linki saata."
type textarea "We can not send a link. You ne"
type textarea "Me ei saa linki saata. Sina"
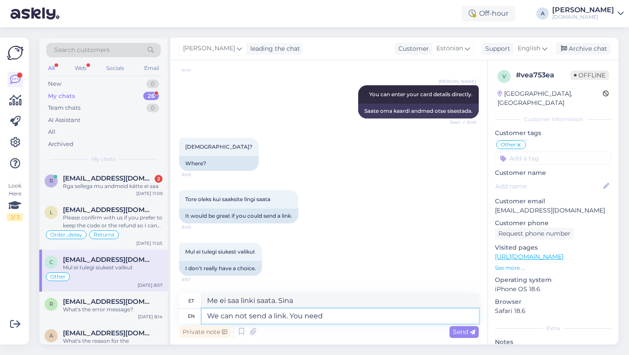
type textarea "We can not send a link. You need"
type textarea "Me ei saa linki saata. Teil on vaja"
type textarea "We can not send a link. You need to"
type textarea "Me ei saa linki saata. Teie peate"
type textarea "We can not send a link. You need to follow"
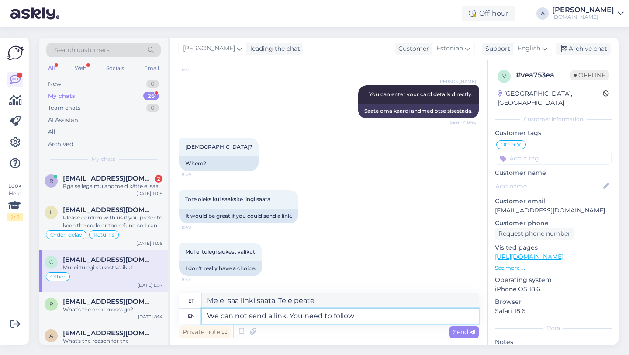
type textarea "Me ei saa linki saata. Te peate järgima"
type textarea "We can not send a link. You need to follow the"
type textarea "Me ei saa linki saata. Peate järgima"
type textarea "We can not send a link. You need to follow the payment"
type textarea "Me ei saa linki saata. Peate maksejuhiseid järgima."
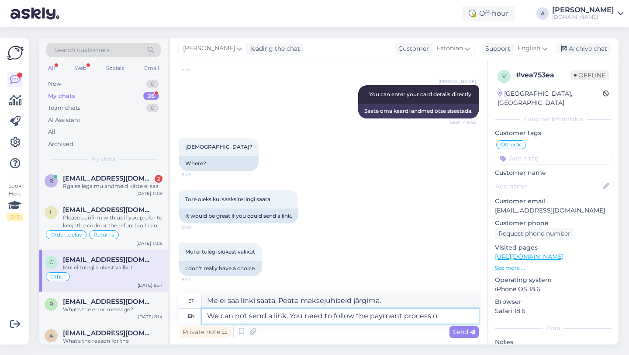
type textarea "We can not send a link. You need to follow the payment process ov"
type textarea "Me ei saa linki saata. Peate makseprotsessi järgima."
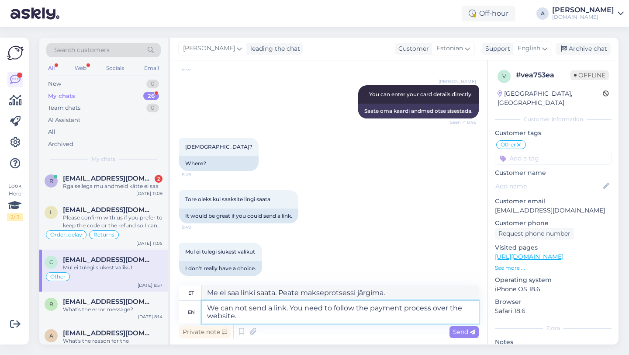
type textarea "We can not send a link. You need to follow the payment process over the website."
type textarea "Me ei saa linki saata. Peate makseprotsessi järgima veebisaidil."
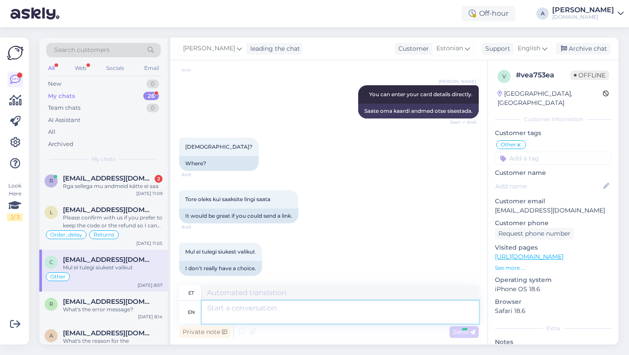
scroll to position [955, 0]
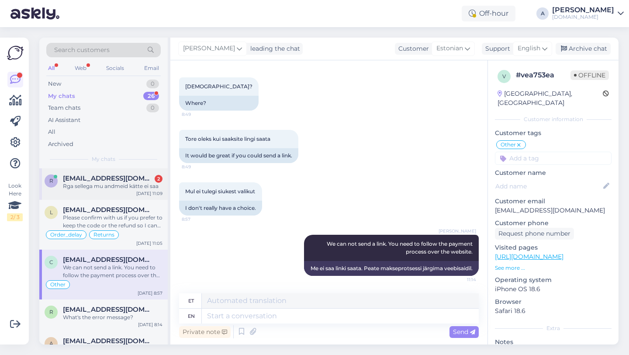
click at [114, 183] on div "Rga sellega mu andmeid kätte ei saa" at bounding box center [113, 186] width 100 height 8
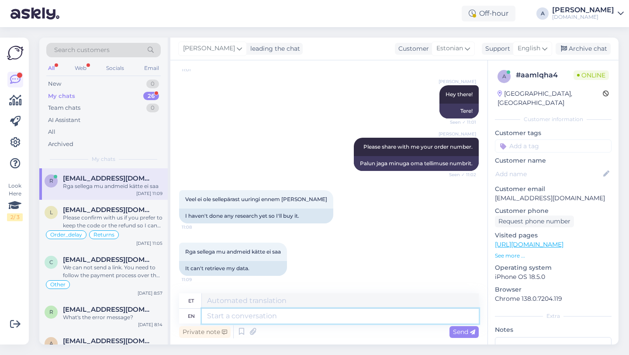
click at [225, 317] on textarea at bounding box center [340, 315] width 277 height 15
type textarea "Could"
type textarea "Võiks"
type textarea "Could you el"
type textarea "Kas sa saaksid"
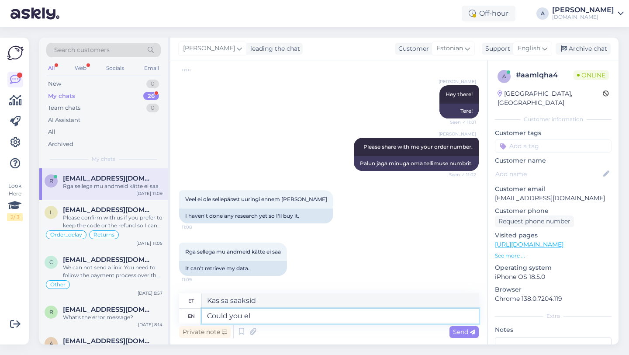
type textarea "Could you ela"
type textarea "Kas sa saaksid el"
type textarea "Could you elabo"
type textarea "Kas sa saaksid välja töötada?"
type textarea "Could you elaborate o"
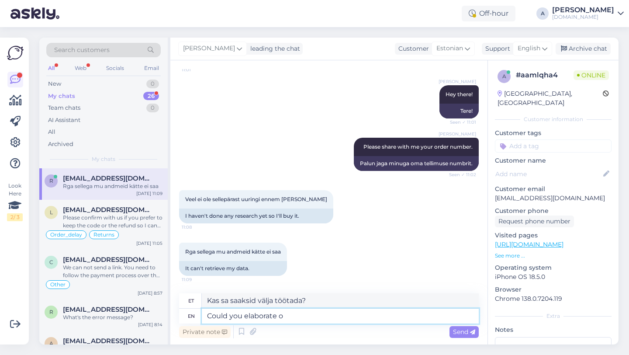
type textarea "Kas saaksite täpsustada"
type textarea "Could you elaborate on your"
type textarea "Kas te saaksite oma"
type textarea "Could you elaborate on your query?"
type textarea "Kas te saaksite oma päringut täpsustada?"
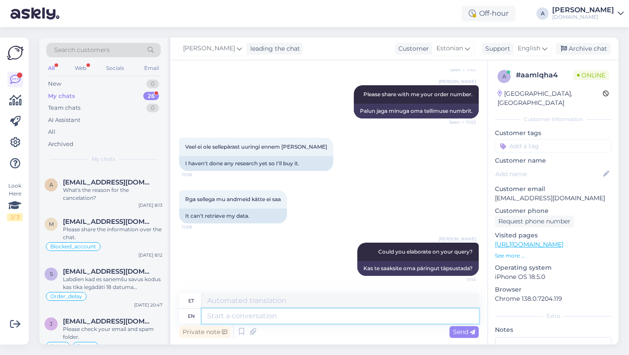
scroll to position [0, 0]
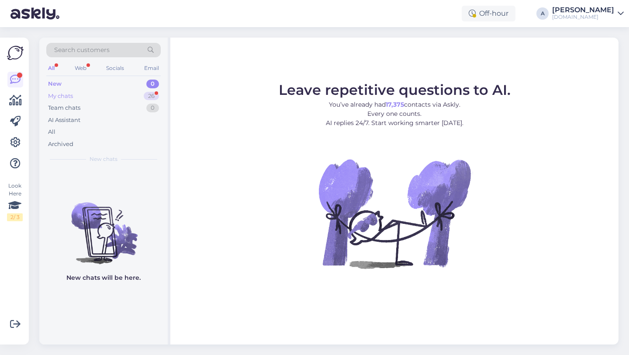
click at [153, 96] on div "26" at bounding box center [151, 96] width 15 height 9
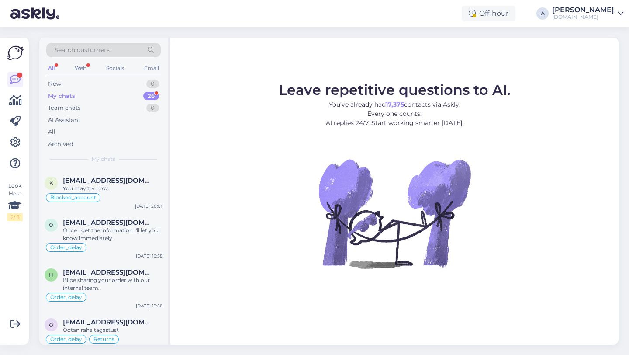
scroll to position [462, 0]
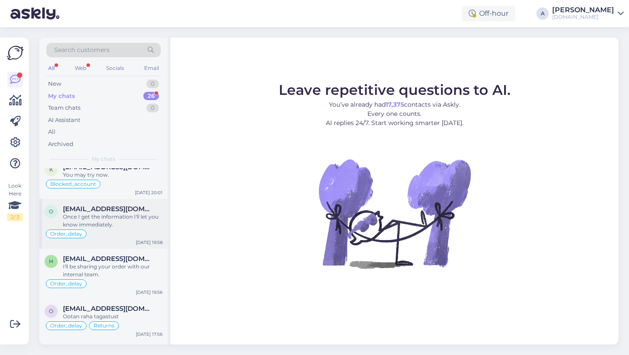
click at [110, 219] on div "Once I get the information I'll let you know immediately." at bounding box center [113, 221] width 100 height 16
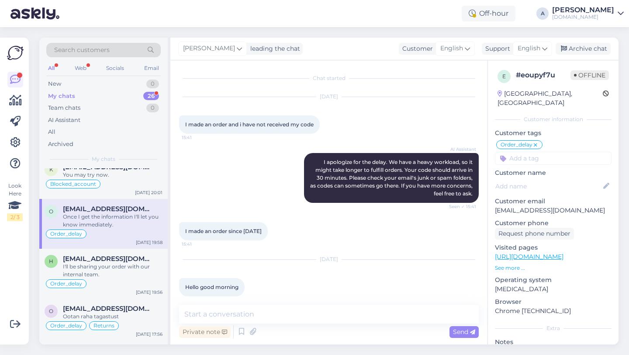
scroll to position [732, 0]
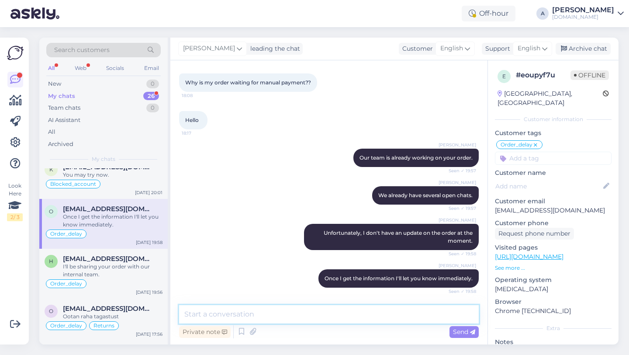
click at [251, 313] on textarea at bounding box center [329, 314] width 300 height 18
type textarea "Thanks for being so patient."
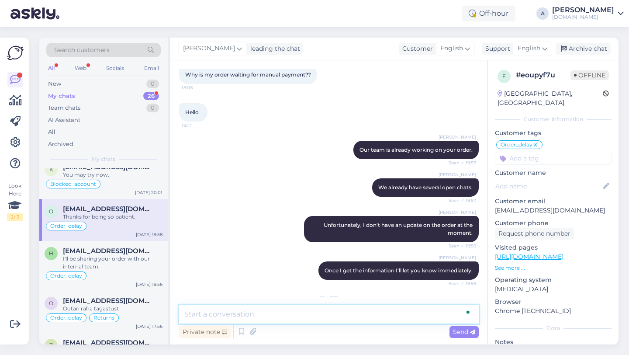
scroll to position [788, 0]
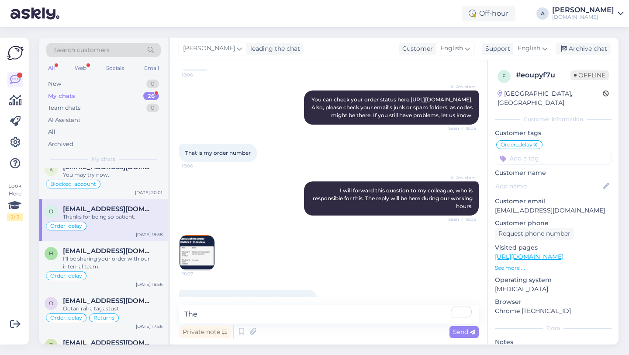
click at [303, 215] on div at bounding box center [300, 198] width 8 height 34
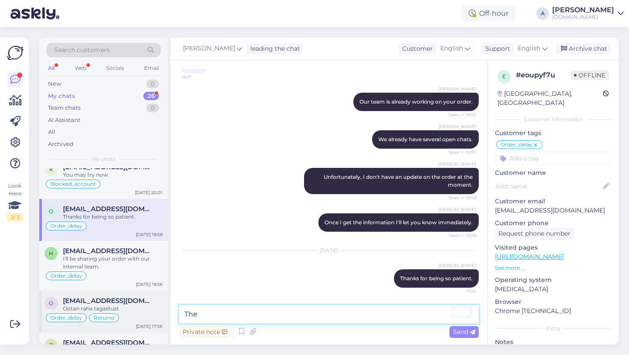
drag, startPoint x: 234, startPoint y: 316, endPoint x: 142, endPoint y: 315, distance: 92.2
click at [142, 315] on div "Search customers All Web Socials Email New 0 My chats 26 Team chats 0 AI Assist…" at bounding box center [328, 191] width 579 height 307
type textarea "Our team has confirmed the refund today."
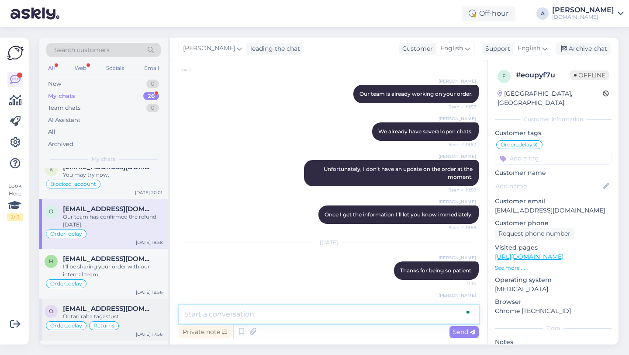
scroll to position [826, 0]
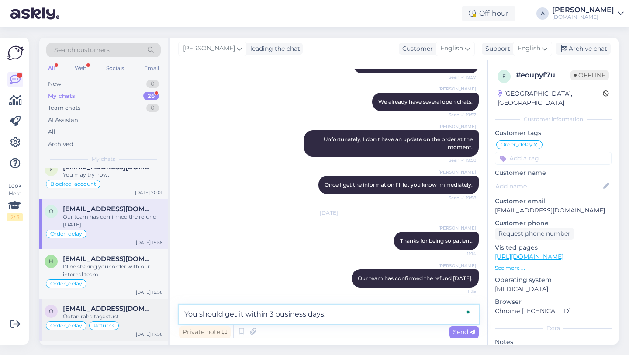
type textarea "You should get it within 3 business days."
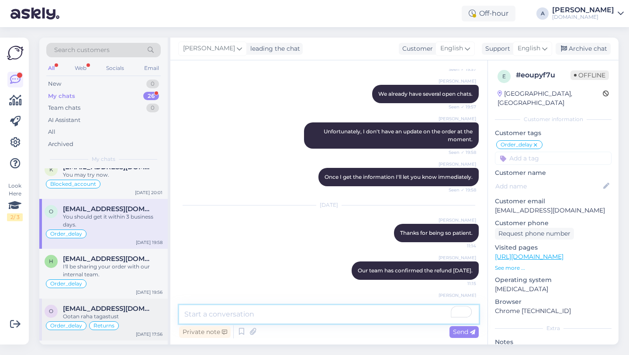
scroll to position [863, 0]
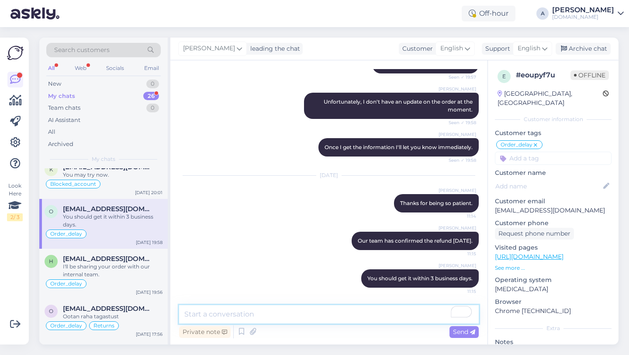
paste textarea "If you need further help, don't hesitate to contact us again. Have a great day!"
type textarea "If you need further help, don't hesitate to contact us again. Have a great day!"
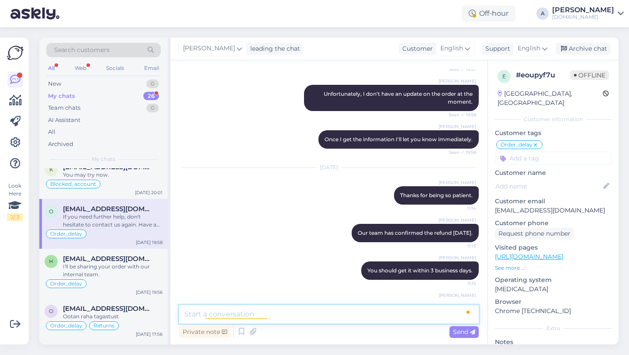
scroll to position [909, 0]
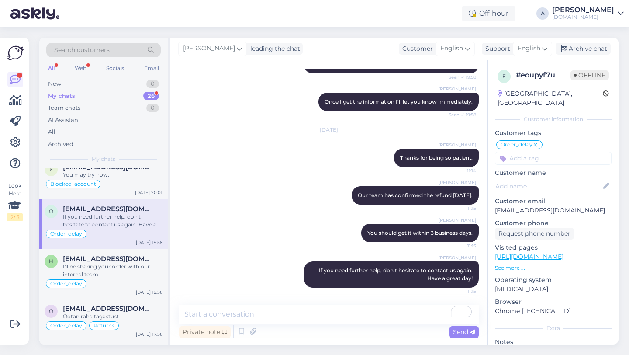
drag, startPoint x: 572, startPoint y: 196, endPoint x: 508, endPoint y: 201, distance: 64.8
click at [497, 206] on p "[EMAIL_ADDRESS][DOMAIN_NAME]" at bounding box center [553, 210] width 117 height 9
click at [578, 206] on p "[EMAIL_ADDRESS][DOMAIN_NAME]" at bounding box center [553, 210] width 117 height 9
drag, startPoint x: 578, startPoint y: 202, endPoint x: 489, endPoint y: 200, distance: 89.1
click at [489, 200] on div "e # eoupyf7u Offline Nigeria, Port Harcourt Customer information Customer tags …" at bounding box center [553, 250] width 131 height 381
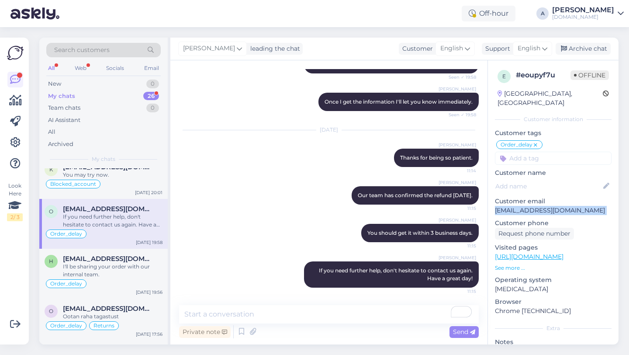
copy p "[EMAIL_ADDRESS][DOMAIN_NAME]"
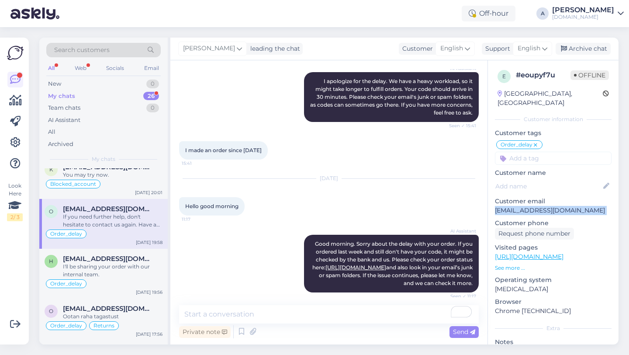
scroll to position [0, 0]
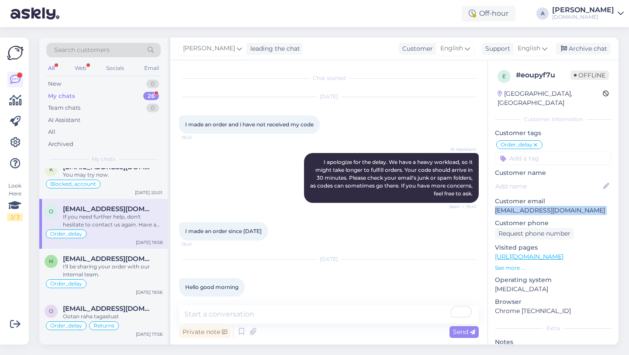
click at [112, 51] on div "Search customers" at bounding box center [103, 50] width 114 height 14
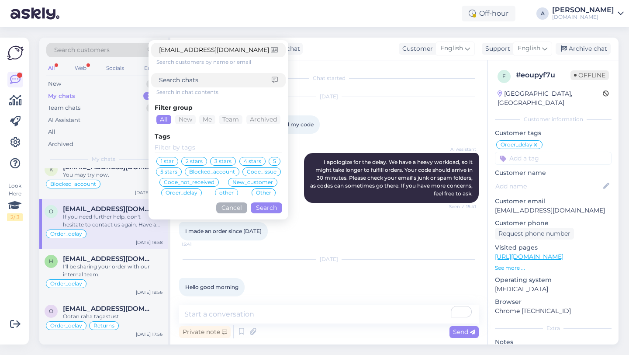
type input "[EMAIL_ADDRESS][DOMAIN_NAME]"
click at [257, 208] on button "Search" at bounding box center [266, 207] width 31 height 11
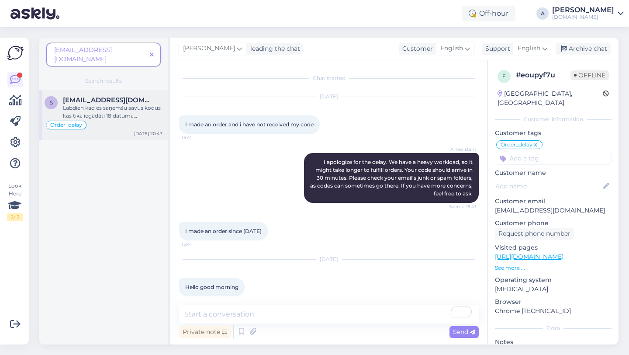
click at [96, 120] on div "Order_delay" at bounding box center [104, 125] width 118 height 10
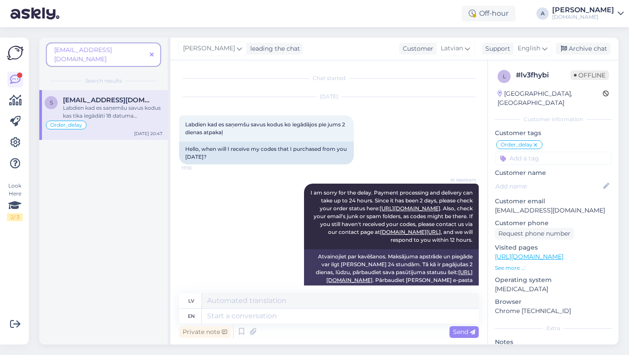
scroll to position [1585, 0]
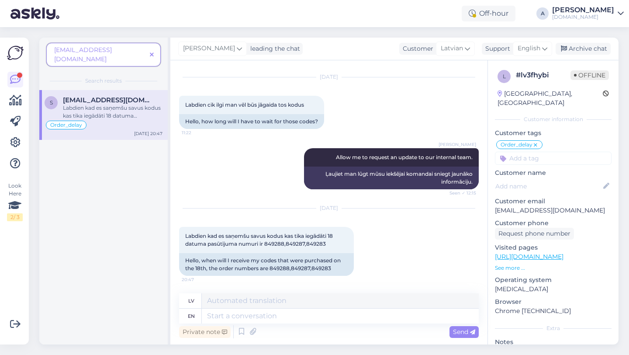
click at [152, 52] on icon at bounding box center [152, 55] width 4 height 6
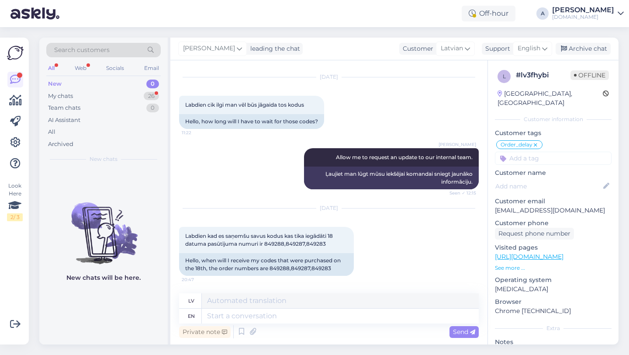
click at [132, 50] on div "Search customers" at bounding box center [103, 50] width 114 height 14
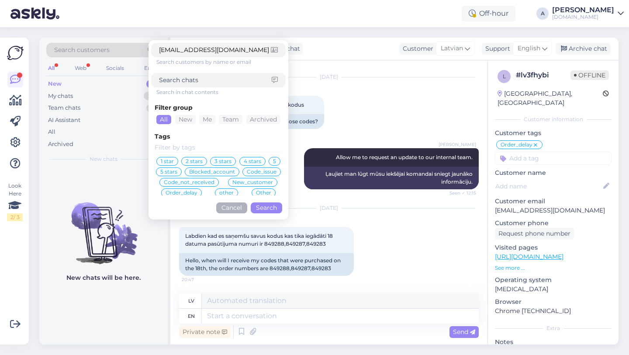
type input "paanp4108@gmail.com"
click at [269, 210] on button "Search" at bounding box center [266, 207] width 31 height 11
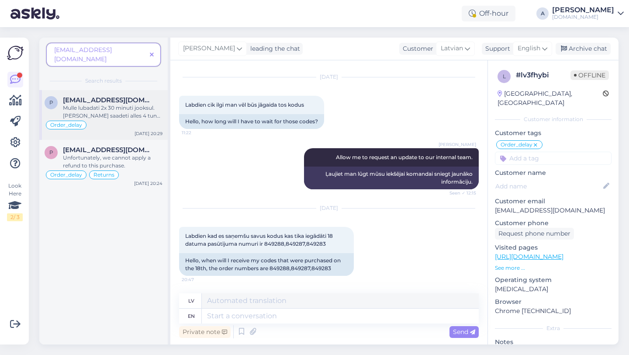
click at [114, 120] on div "Order_delay" at bounding box center [104, 125] width 118 height 10
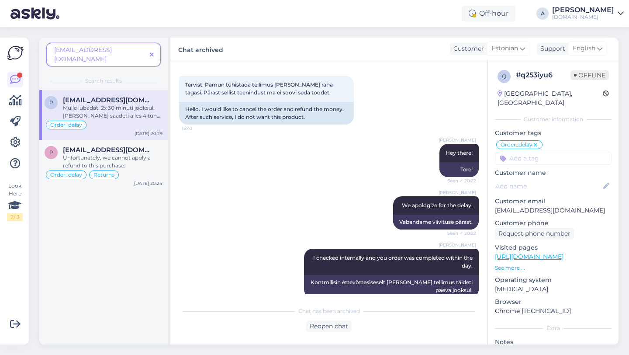
scroll to position [1301, 0]
click at [151, 52] on icon at bounding box center [152, 55] width 4 height 6
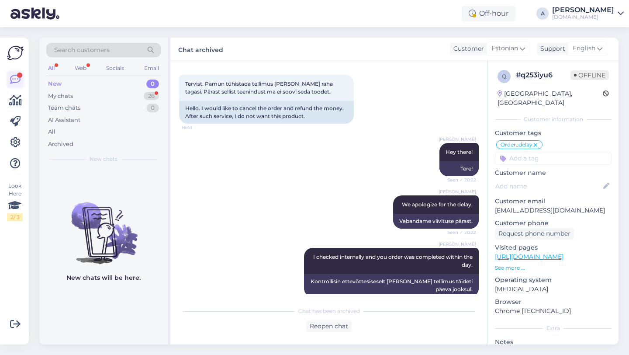
click at [14, 83] on icon at bounding box center [15, 79] width 10 height 10
click at [145, 93] on div "26" at bounding box center [151, 96] width 15 height 9
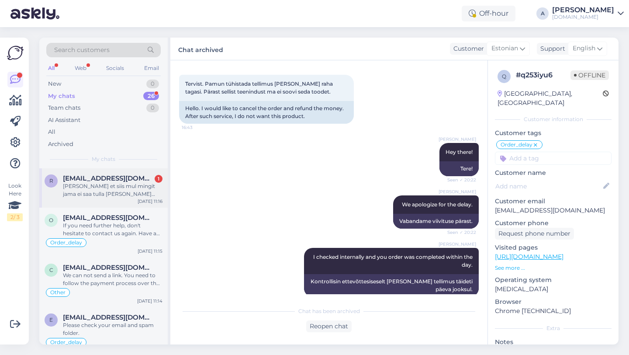
click at [110, 175] on span "[EMAIL_ADDRESS][DOMAIN_NAME]" at bounding box center [108, 178] width 91 height 8
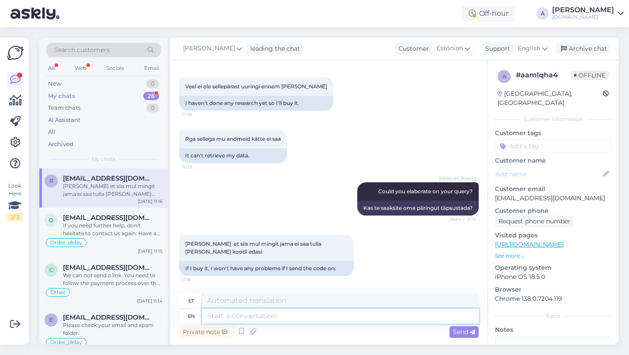
click at [224, 315] on textarea at bounding box center [340, 315] width 277 height 15
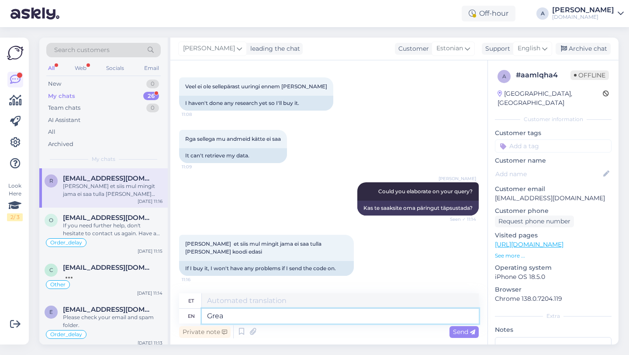
type textarea "Great"
type textarea "Suurepärane"
type textarea "Great"
type textarea "Suurepärane."
type textarea "Great,"
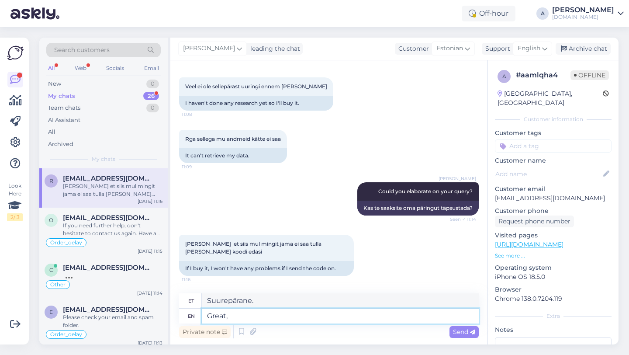
type textarea "Suurepärane,"
paste textarea "If you need further help, don't hesitate to contact us again. Have a great day!"
type textarea "Great, If you need further help, don't hesitate to contact us again. Have a gre…"
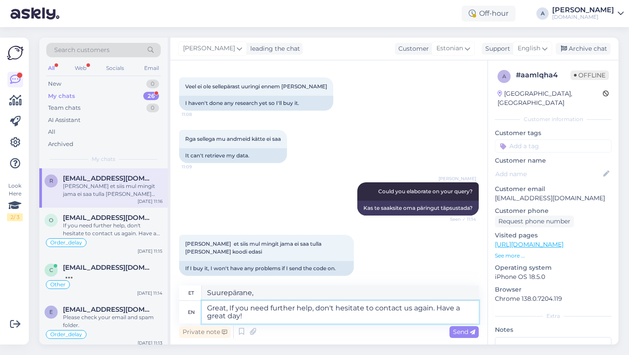
type textarea "Suurepärane, kui vajate veel abi, võtke meiega julgelt uuesti ühendust. Ilusat …"
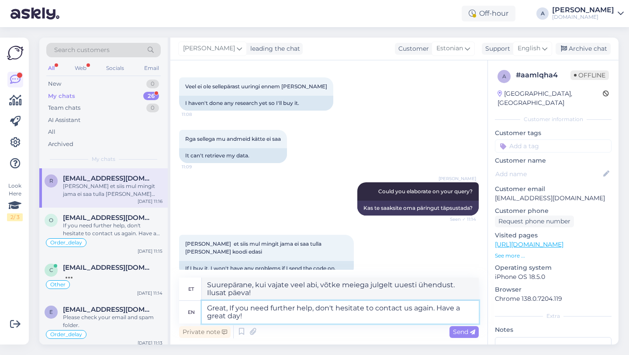
click at [233, 306] on textarea "Great, If you need further help, don't hesitate to contact us again. Have a gre…" at bounding box center [340, 312] width 277 height 23
click at [229, 306] on textarea "Great, If you need further help, don't hesitate to contact us again. Have a gre…" at bounding box center [340, 312] width 277 height 23
type textarea "Great. If you need further help, don't hesitate to contact us again. Have a gre…"
type textarea "Suurepärane. Kui vajate veel abi, võtke meiega julgelt uuesti ühendust. Ilusat …"
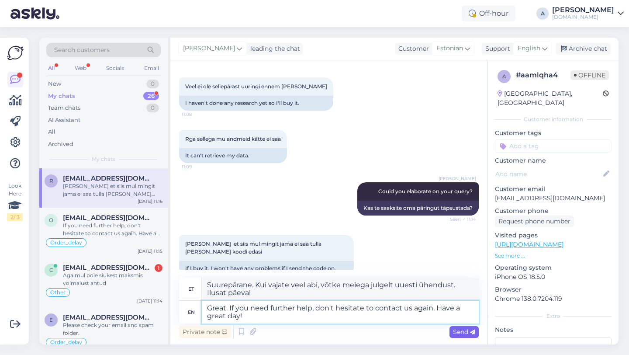
type textarea "Great. If you need further help, don't hesitate to contact us again. Have a gre…"
click at [454, 330] on span "Send" at bounding box center [464, 332] width 22 height 8
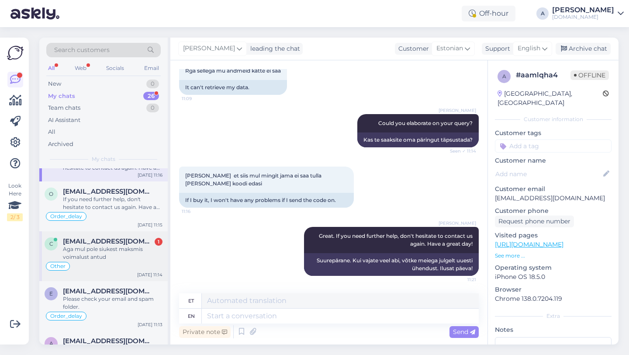
scroll to position [30, 0]
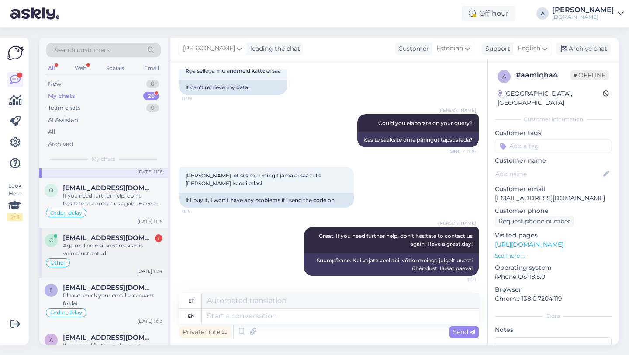
click at [140, 263] on div "Other" at bounding box center [104, 262] width 118 height 10
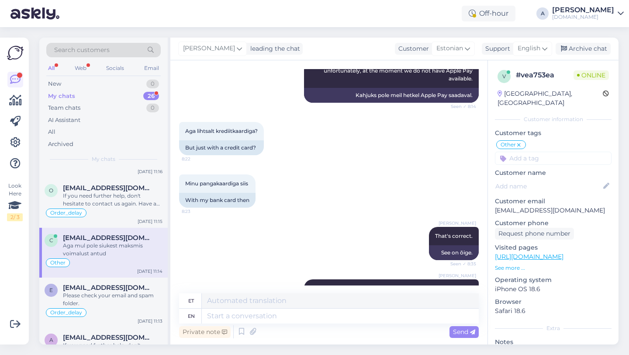
scroll to position [1008, 0]
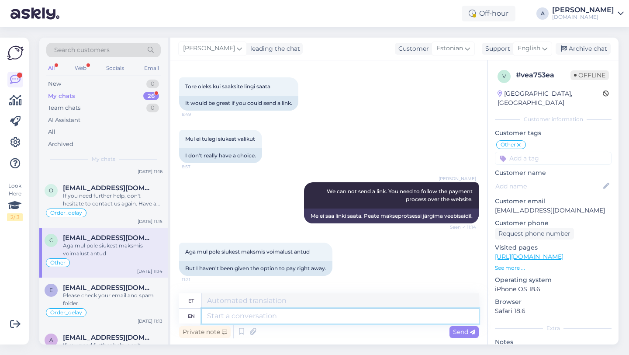
click at [285, 319] on textarea at bounding box center [340, 315] width 277 height 15
type textarea "Are"
type textarea "A"
type textarea "the"
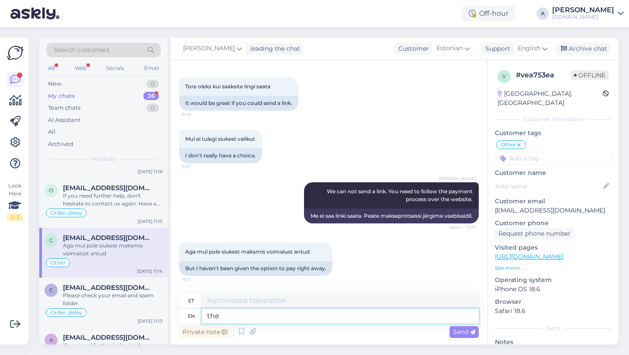
type textarea "see"
type textarea "t"
type textarea "THe"
type textarea "See"
type textarea "The options"
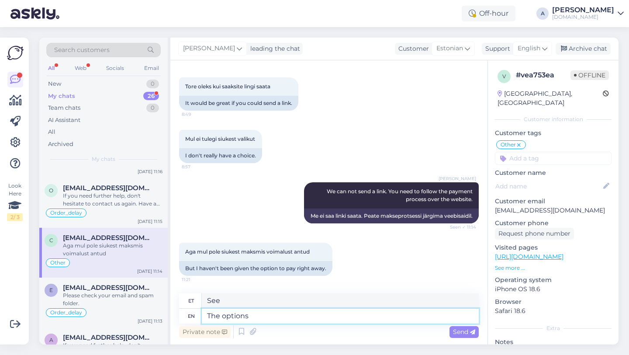
type textarea "Valikud"
type textarea "The options available"
type textarea "Saadaval olevad valikud"
type textarea "The options available are"
type textarea "Saadaval olevad valikud on järgmised"
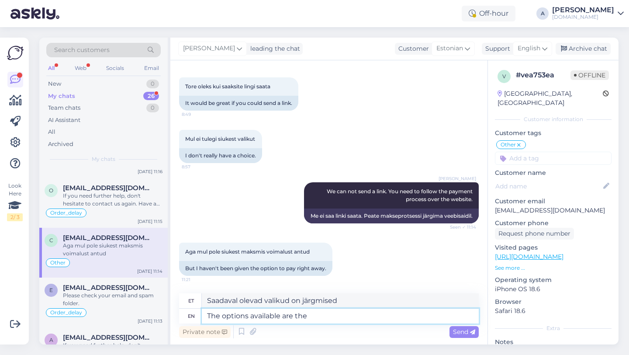
type textarea "The options available are the o"
type textarea "Saadaval olevad valikud on järgmised:"
type textarea "The options available are the ones"
type textarea "Saadaval olevad valikud on need"
type textarea "The options available are the ones you"
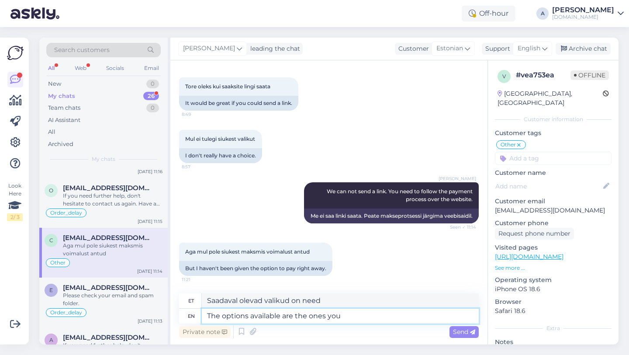
type textarea "Saadaval olevad valikud on need, mida te"
type textarea "The options available are the ones you can"
type textarea "Saadaval olevad valikud on need, mida saate"
type textarea "The options available are the ones you can find o"
type textarea "Saadaval olevad valikud on need, mida leiate"
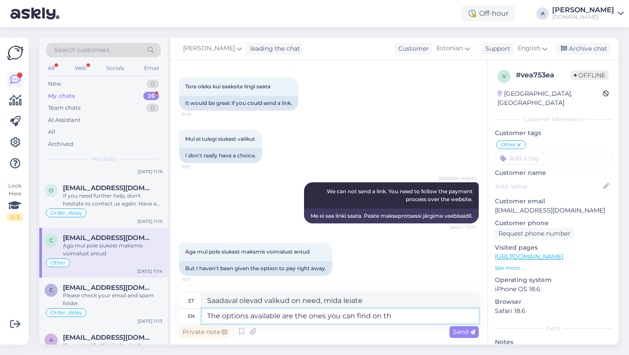
type textarea "The options available are the ones you can find on the"
type textarea "Saadaval olevad valikud on need, mille leiate lehelt"
type textarea "The options available are the ones you can find on the site,"
type textarea "Saadaval olevad valikud on need, mille leiate saidilt,"
type textarea "The options available are the ones you can find on the site."
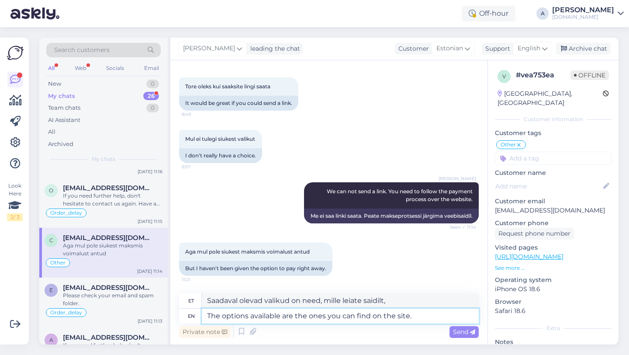
type textarea "Saadaval olevad valikud on need, mida saidilt leiad."
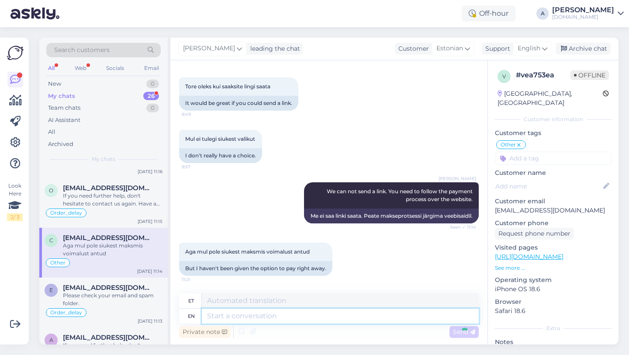
scroll to position [1060, 0]
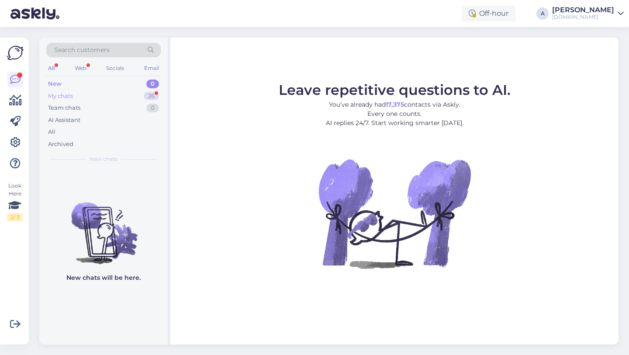
click at [145, 97] on div "26" at bounding box center [151, 96] width 15 height 9
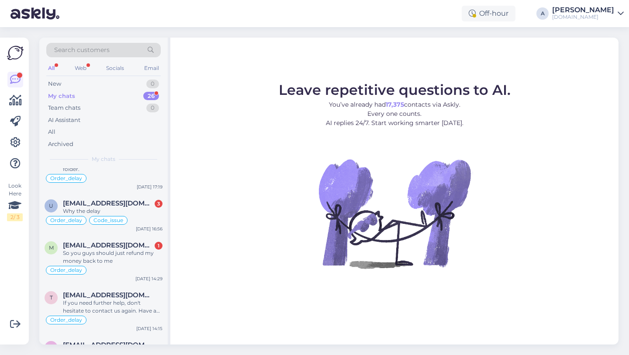
scroll to position [665, 0]
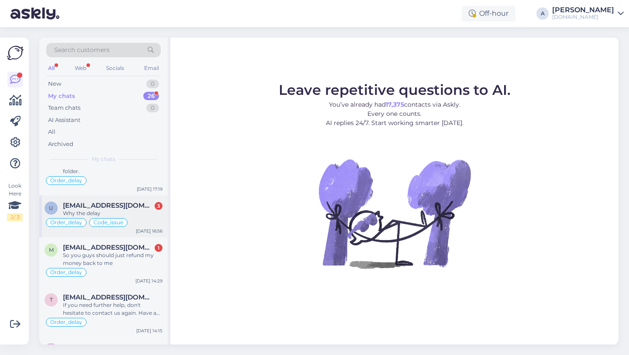
click at [132, 213] on div "Why the delay" at bounding box center [113, 213] width 100 height 8
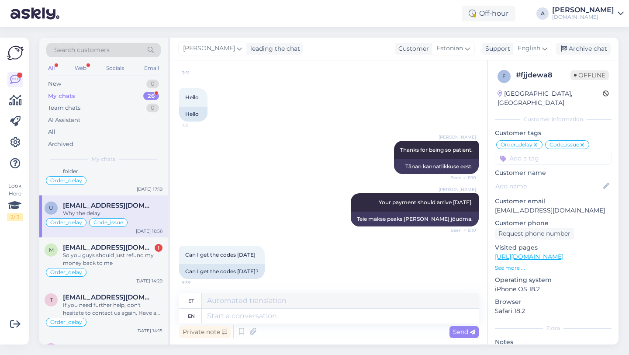
scroll to position [4194, 0]
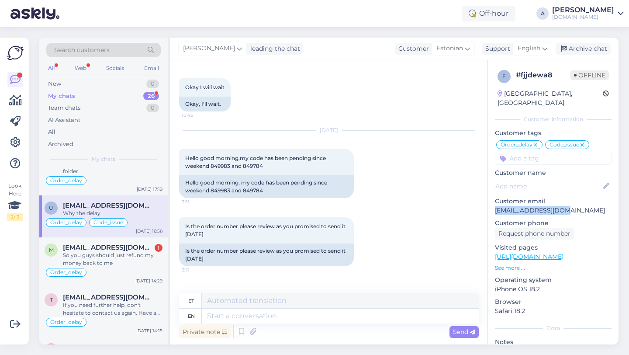
drag, startPoint x: 569, startPoint y: 201, endPoint x: 493, endPoint y: 201, distance: 76.5
click at [493, 201] on div "f # fjjdewa8 Offline Nigeria, Katsina Customer information Customer tags Order_…" at bounding box center [553, 250] width 131 height 381
copy p "[EMAIL_ADDRESS][DOMAIN_NAME]"
drag, startPoint x: 266, startPoint y: 173, endPoint x: 244, endPoint y: 173, distance: 21.4
click at [244, 173] on div "Hello good morning,my code has been pending since weekend 849983 and 849784 3:51" at bounding box center [266, 162] width 175 height 26
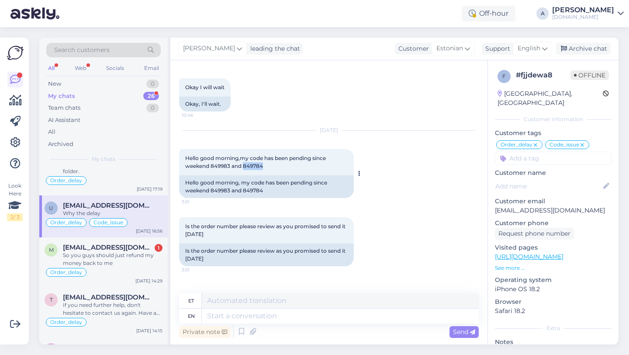
copy span "849784"
drag, startPoint x: 230, startPoint y: 173, endPoint x: 211, endPoint y: 173, distance: 18.8
click at [211, 169] on span "Hello good morning,my code has been pending since weekend 849983 and 849784" at bounding box center [256, 162] width 142 height 14
copy span "849983"
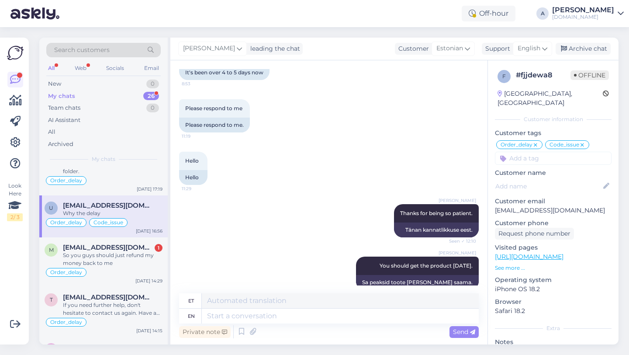
scroll to position [5792, 0]
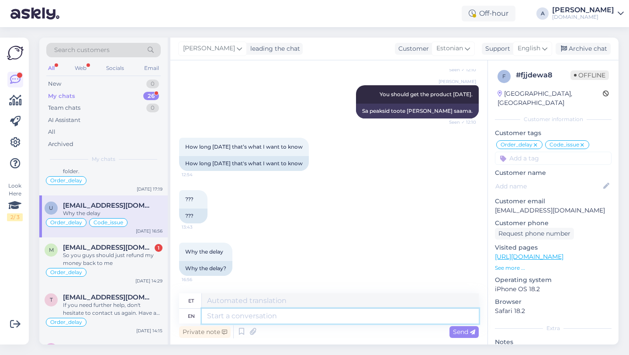
click at [236, 321] on textarea at bounding box center [340, 315] width 277 height 15
type textarea "Thanls"
type textarea "Thankd"
type textarea "Tänatud"
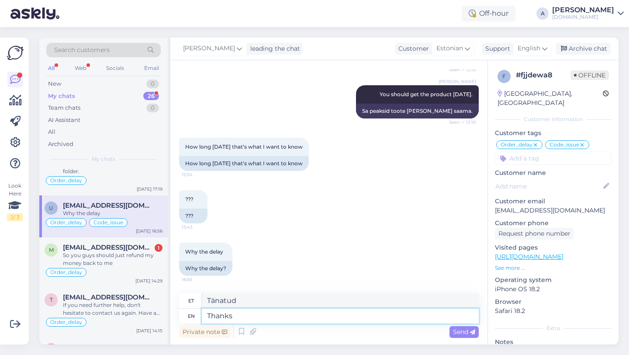
type textarea "Thanks"
type textarea "Tänud"
type textarea "Thanks for"
type textarea "Tänan teid"
type textarea "Thanks for being so"
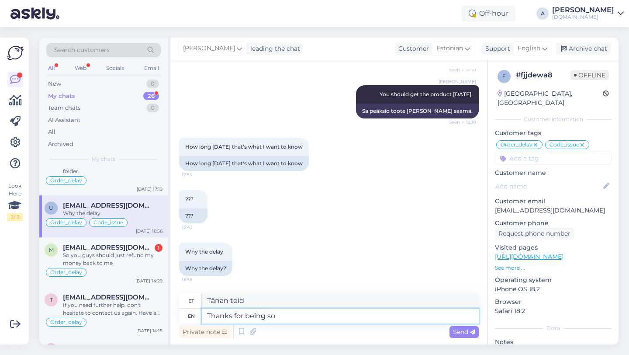
type textarea "Tänan teid olemise eest"
type textarea "Thanks for being so pa"
type textarea "Aitäh, et nii oled"
type textarea "Thanks for being so patient."
type textarea "Tänan kannatlikkuse eest."
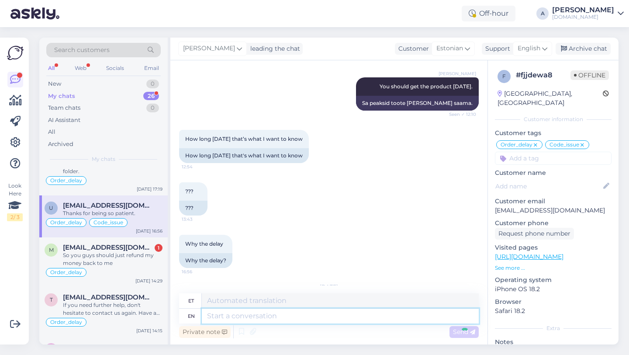
scroll to position [5862, 0]
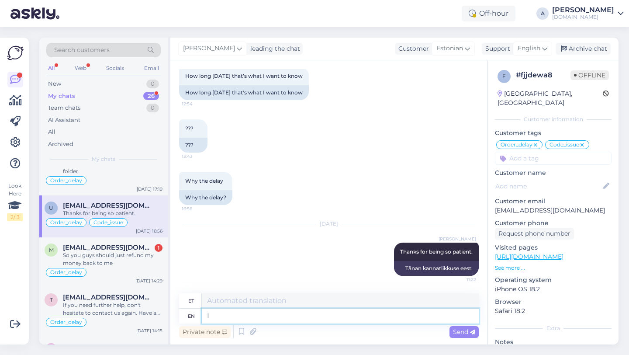
type textarea "I c"
type textarea "[PERSON_NAME]"
type textarea "I can"
type textarea "Ma saan"
type textarea "I can see i"
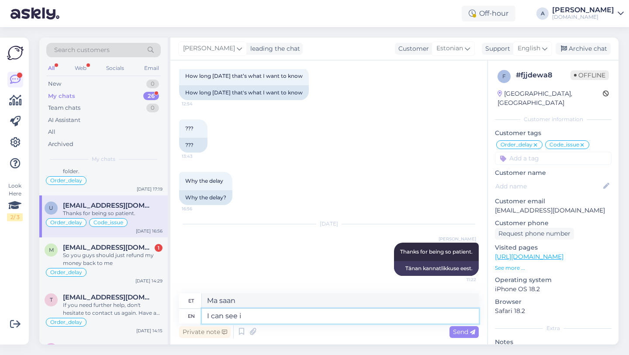
type textarea "Ma näen"
type textarea "I can see internally th"
type textarea "Ma näen sisemiselt"
type textarea "I can see internally that y"
type textarea "Ma näen seda sisemiselt"
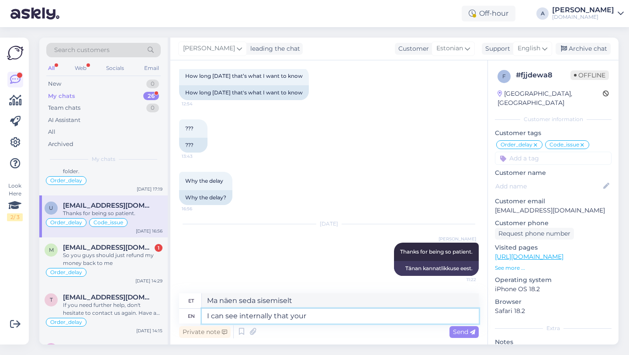
type textarea "I can see internally that your o"
type textarea "Ma näen sisemiselt, et sinu"
type textarea "I can see internally that your order w"
type textarea "Ma näen sisemiselt, et teie tellimus"
type textarea "I can see internally that your order was co"
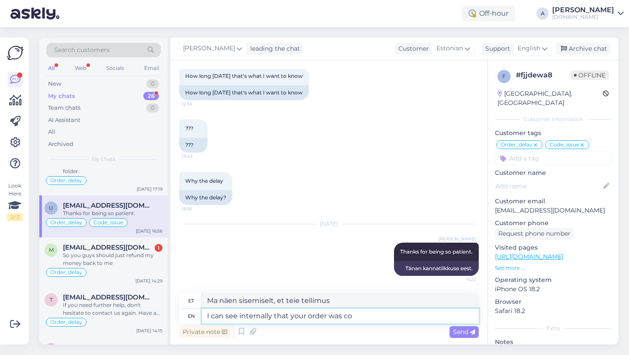
type textarea "Ma näen sisemiselt, et teie tellimus oli"
type textarea "I can see internally that your order was completed."
type textarea "Ma näen sisemiselt, et teie tellimus on täidetud."
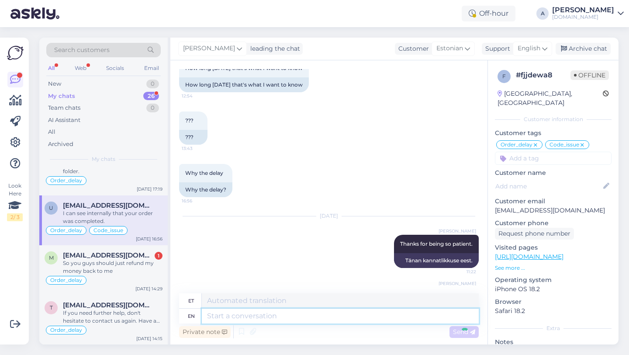
scroll to position [5915, 0]
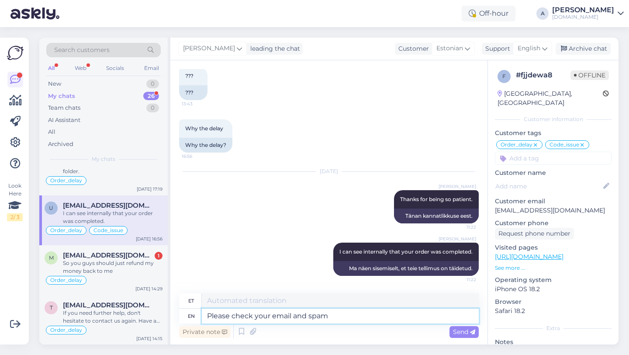
type textarea "Please check your email and spam f"
type textarea "Palun"
type textarea "Please check your email and spam fl"
type textarea "Palun kontrollige oma e-posti"
type textarea "Please check your email and spam folder."
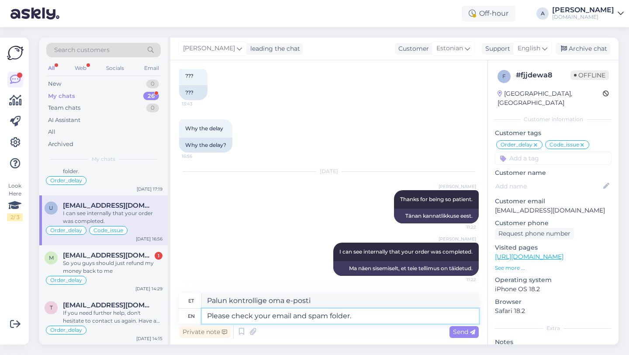
type textarea "Palun kontrollige oma e-[PERSON_NAME] rämpsposti kausta."
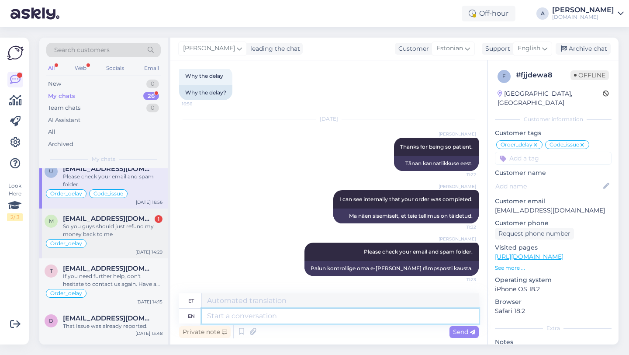
scroll to position [702, 0]
